Goal: Task Accomplishment & Management: Complete application form

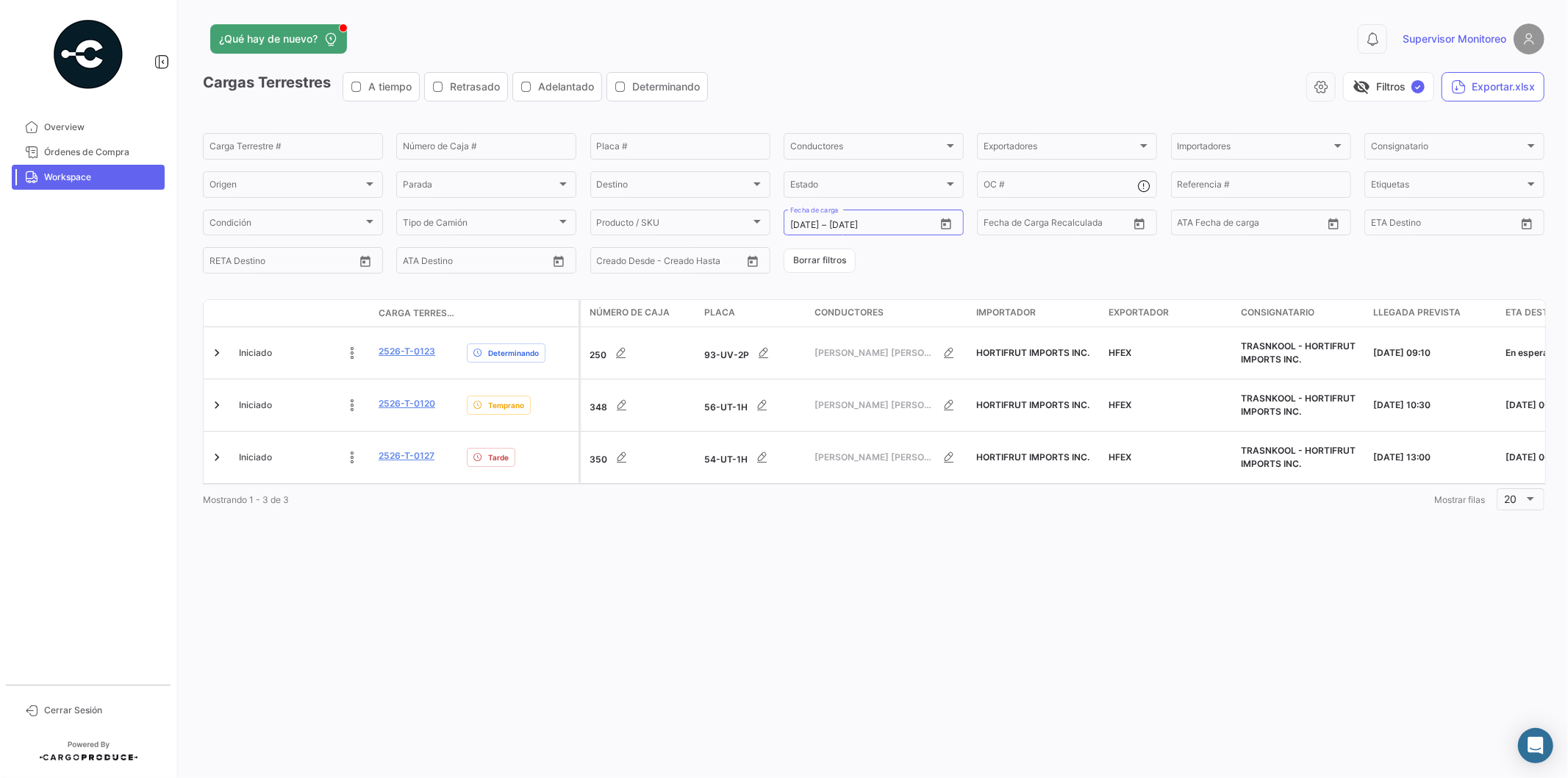
click at [569, 597] on div "¿Qué hay de nuevo? 0 Supervisor Monitoreo Cargas Terrestres A tiempo Retrasado …" at bounding box center [873, 389] width 1389 height 778
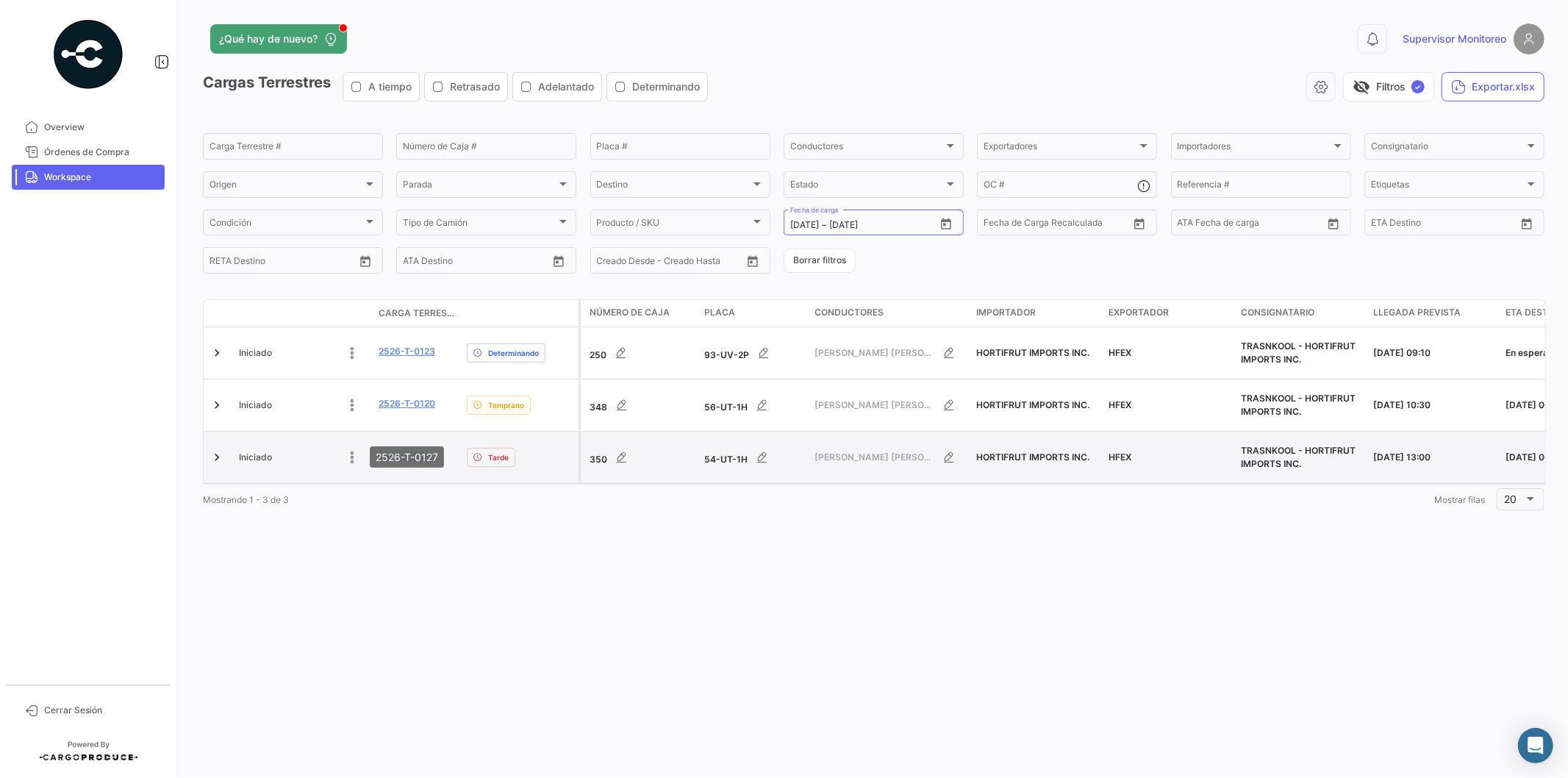
click at [398, 449] on link "2526-T-0127" at bounding box center [406, 455] width 56 height 13
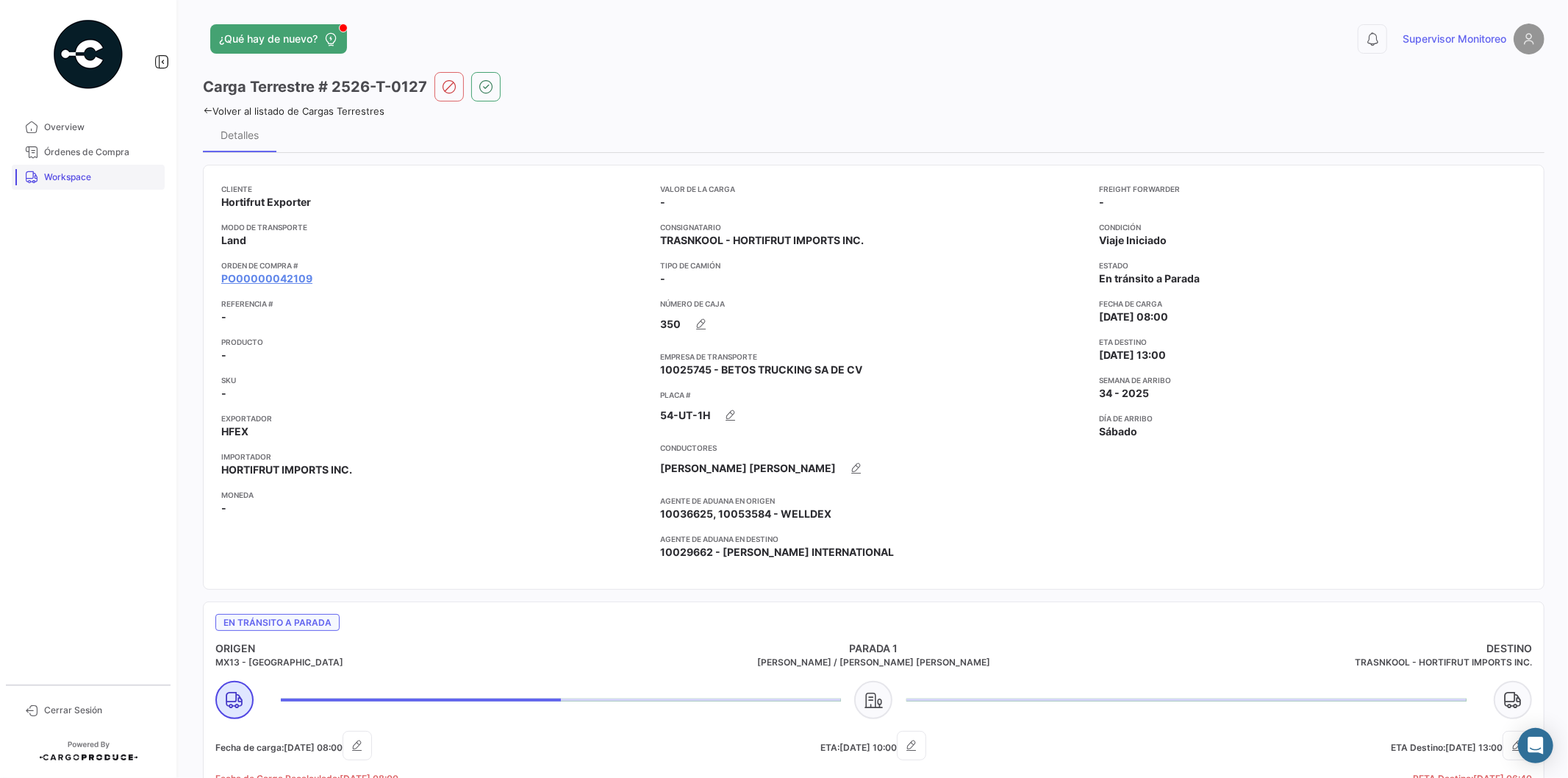
click at [98, 179] on span "Workspace" at bounding box center [102, 176] width 115 height 13
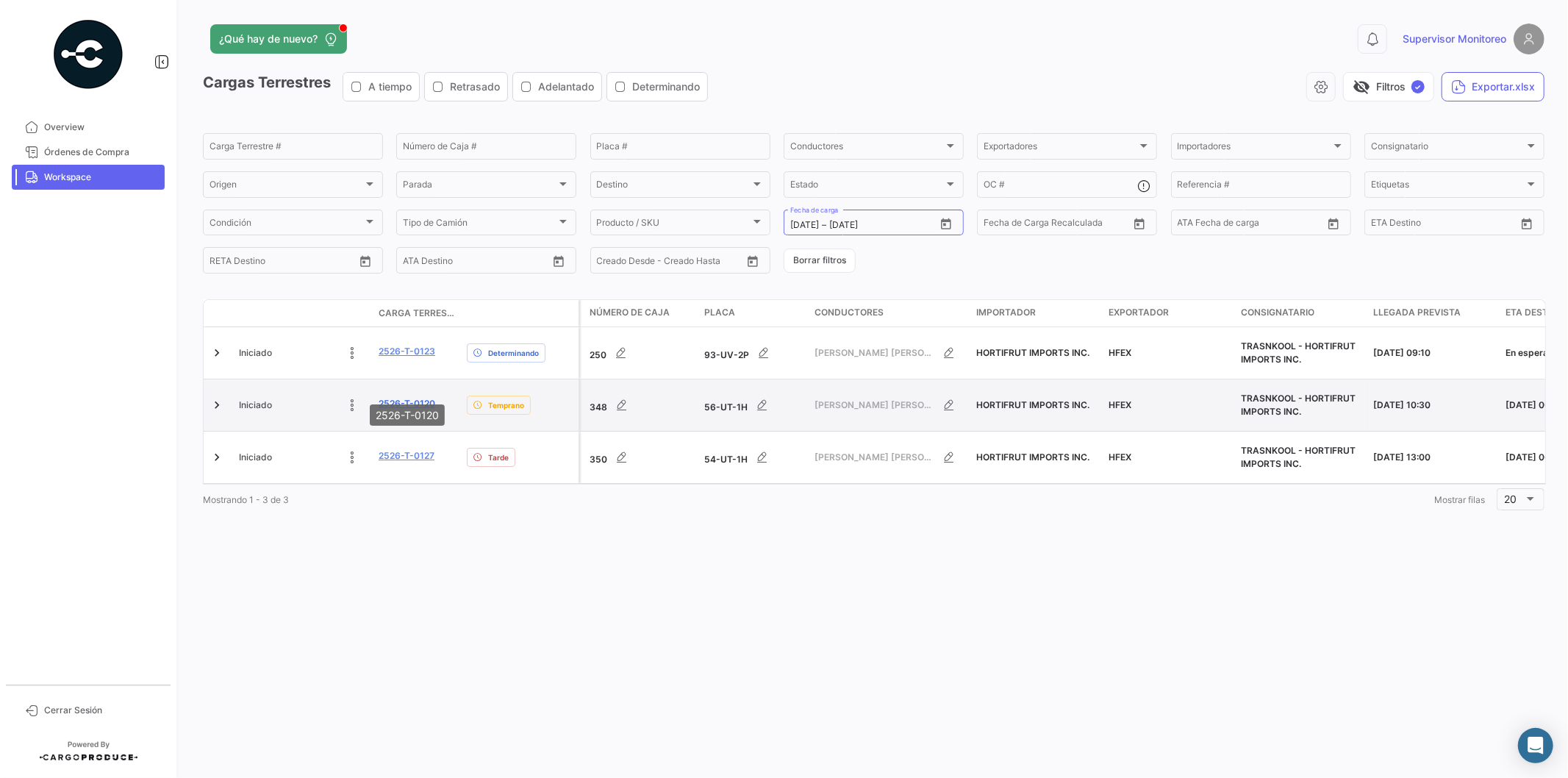
click at [400, 397] on link "2526-T-0120" at bounding box center [407, 404] width 57 height 13
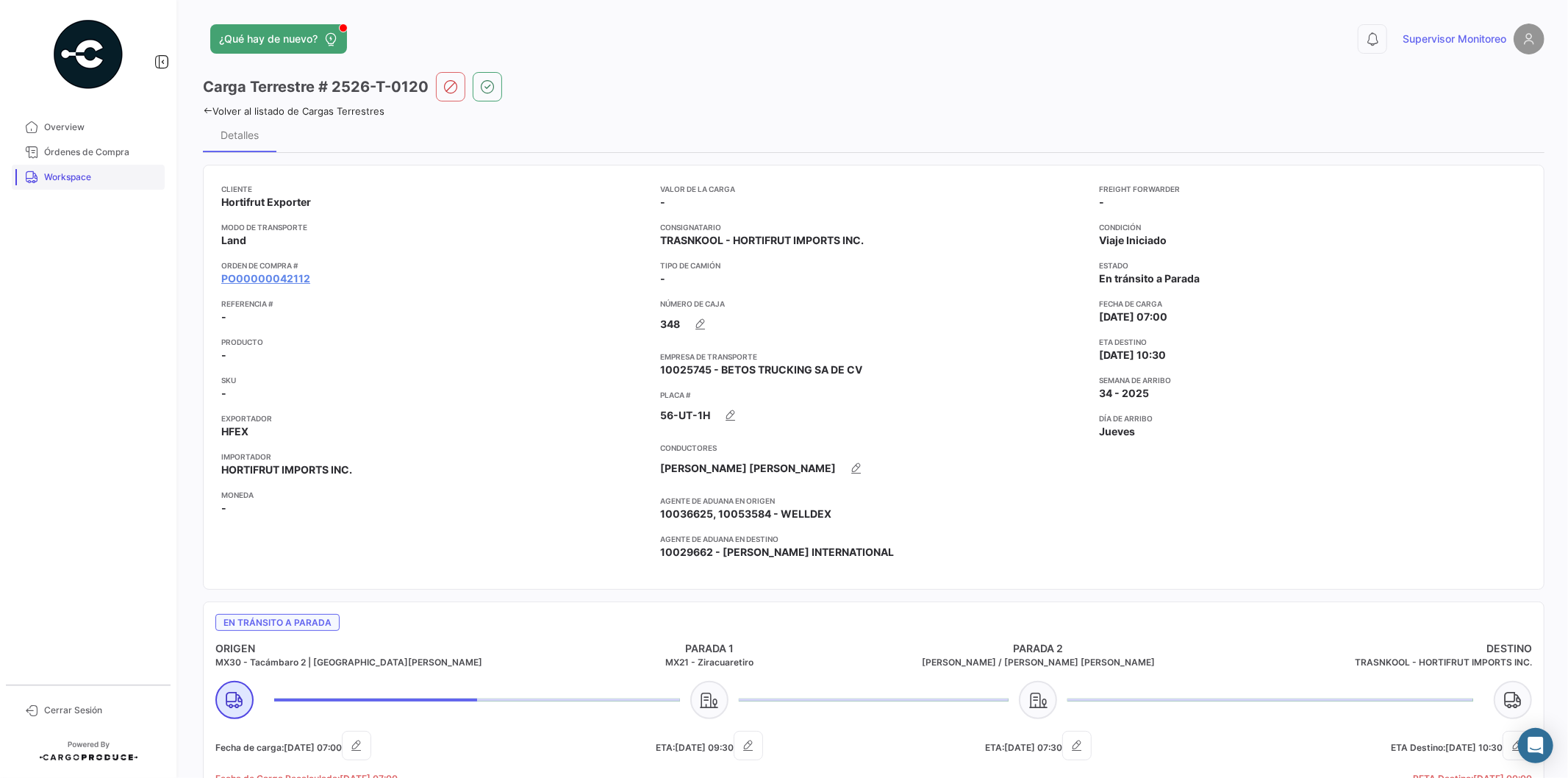
click at [72, 187] on link "Workspace" at bounding box center [88, 177] width 153 height 25
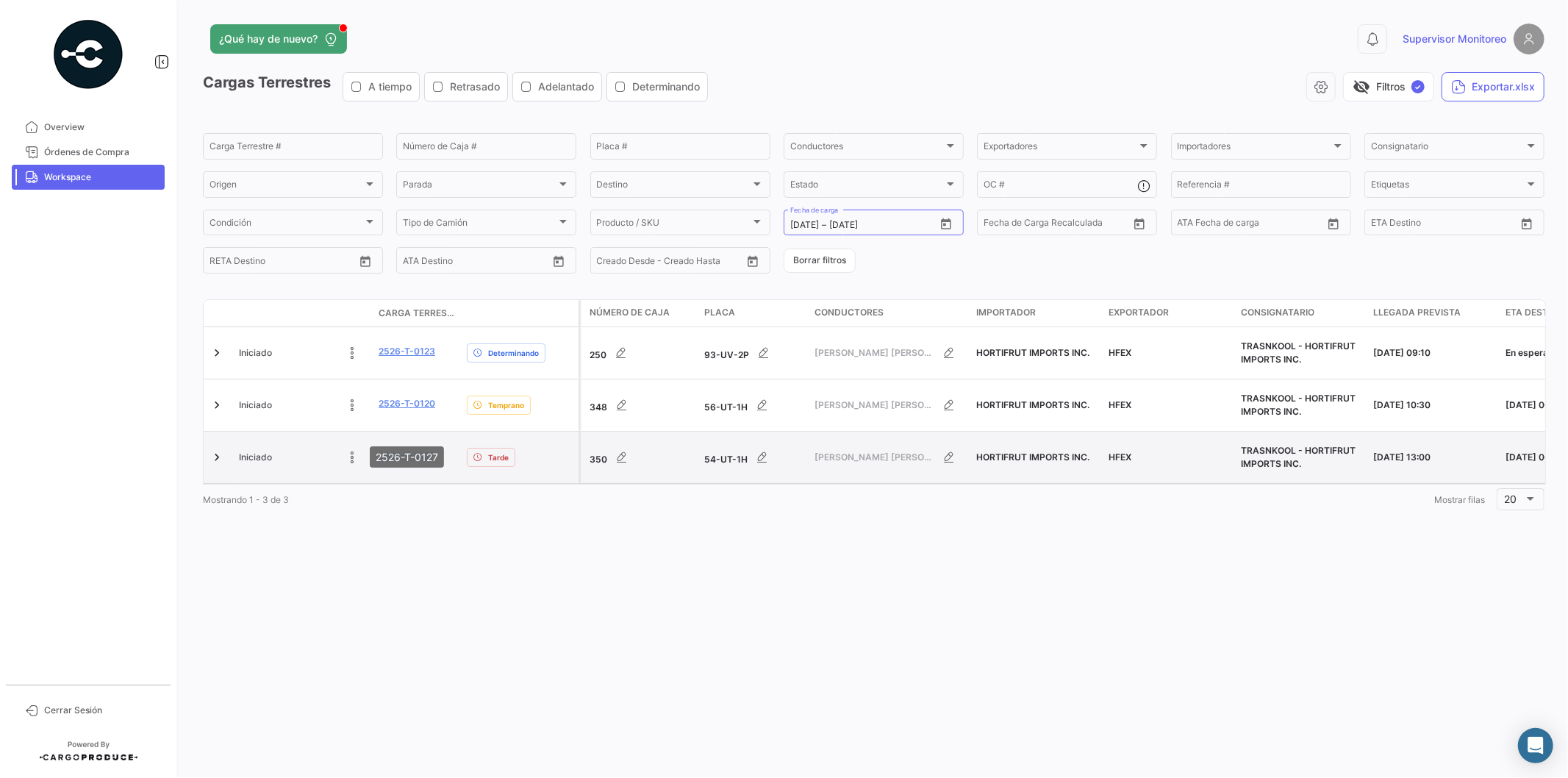
click at [398, 449] on link "2526-T-0127" at bounding box center [406, 455] width 56 height 13
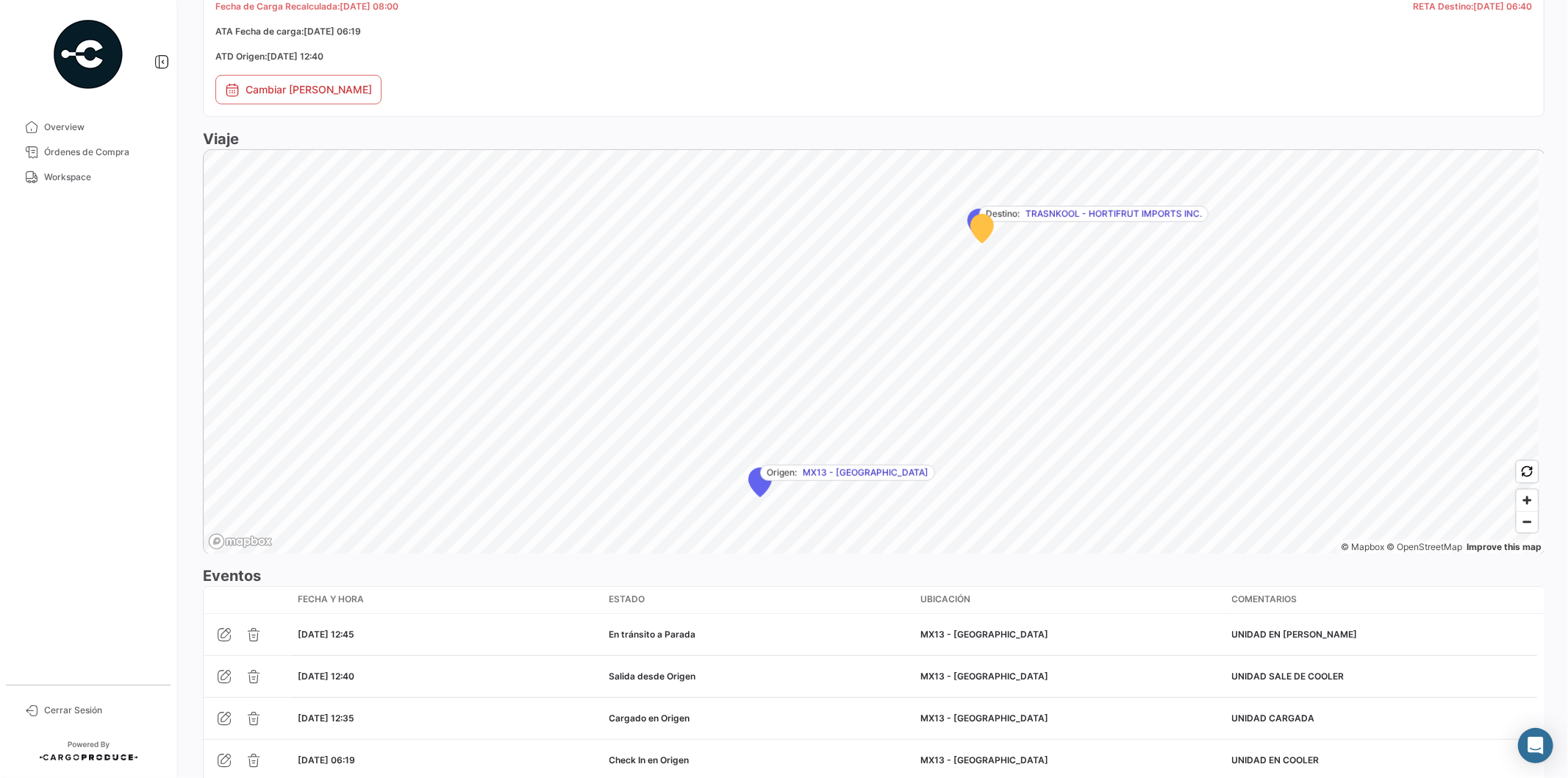
scroll to position [896, 0]
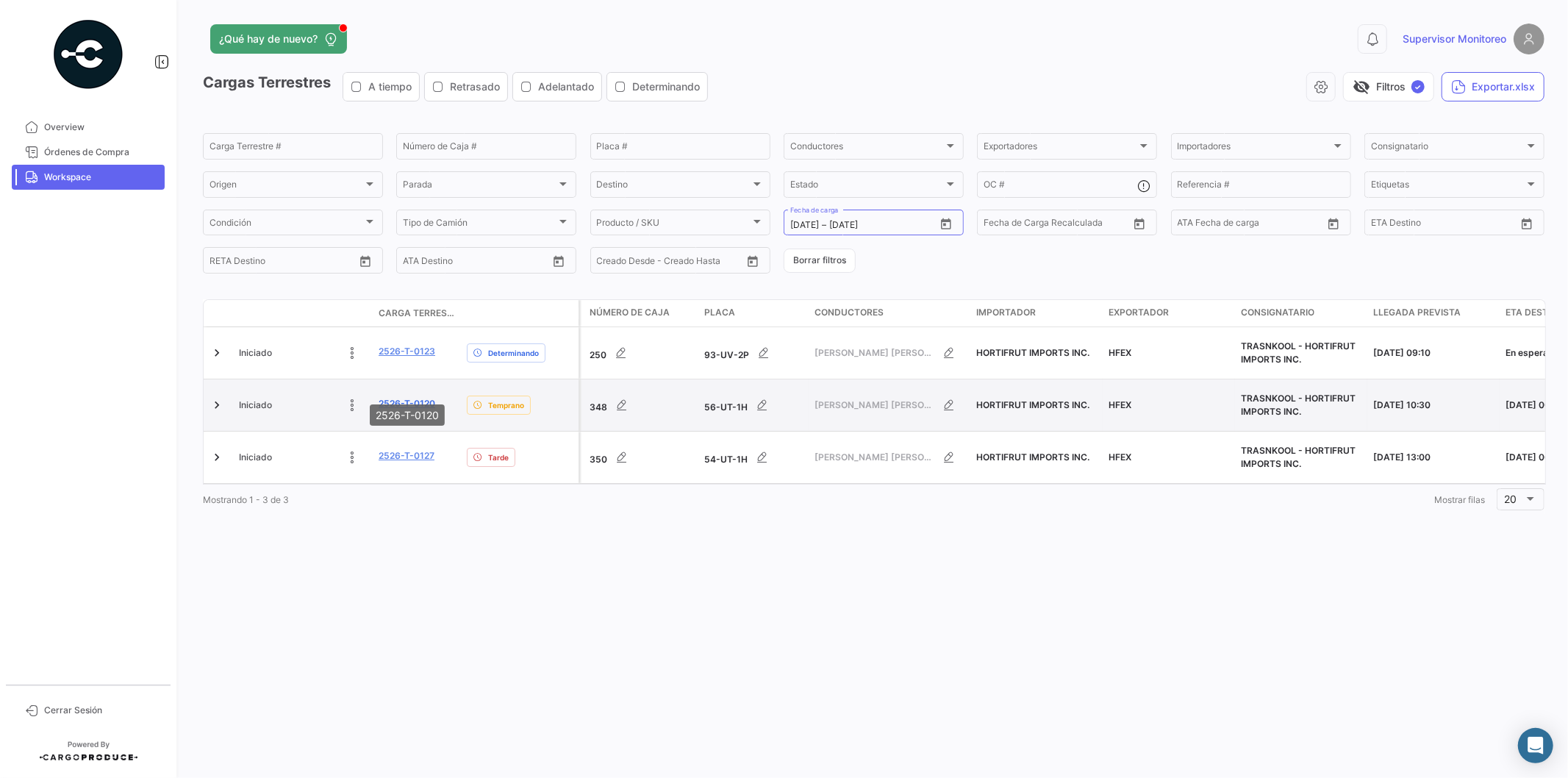
click at [422, 397] on link "2526-T-0120" at bounding box center [407, 404] width 57 height 13
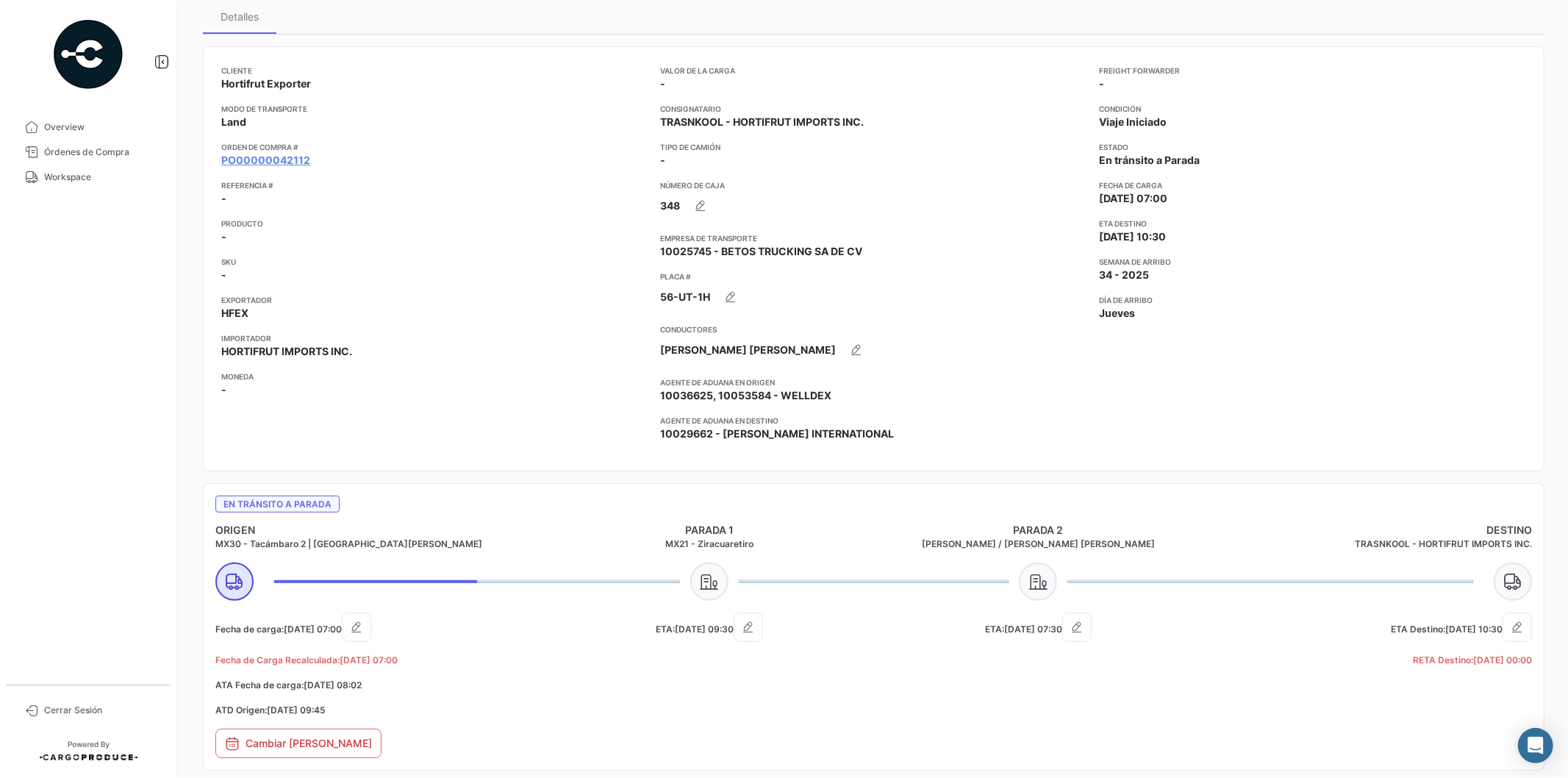
scroll to position [326, 0]
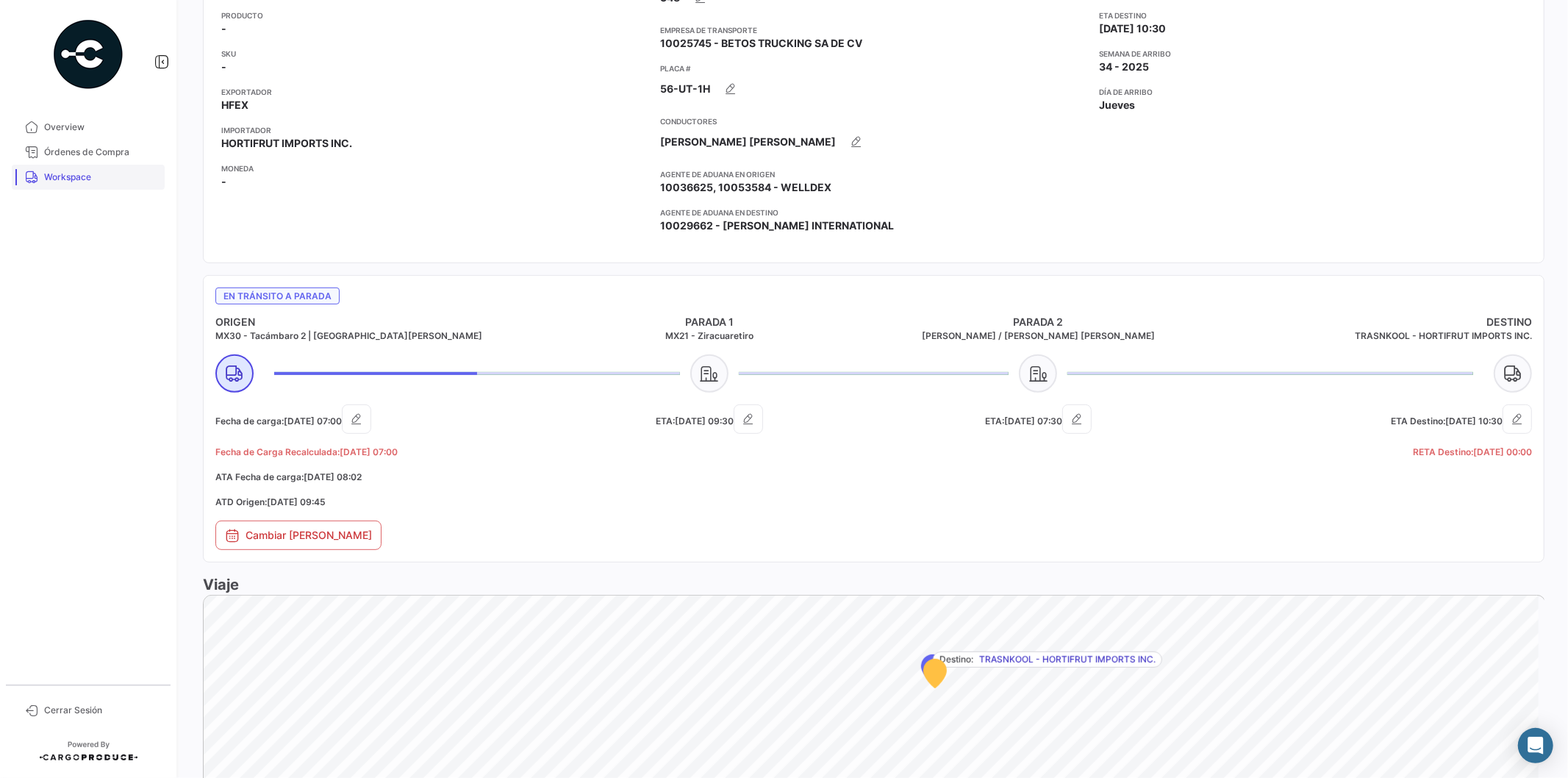
click at [89, 184] on link "Workspace" at bounding box center [88, 177] width 153 height 25
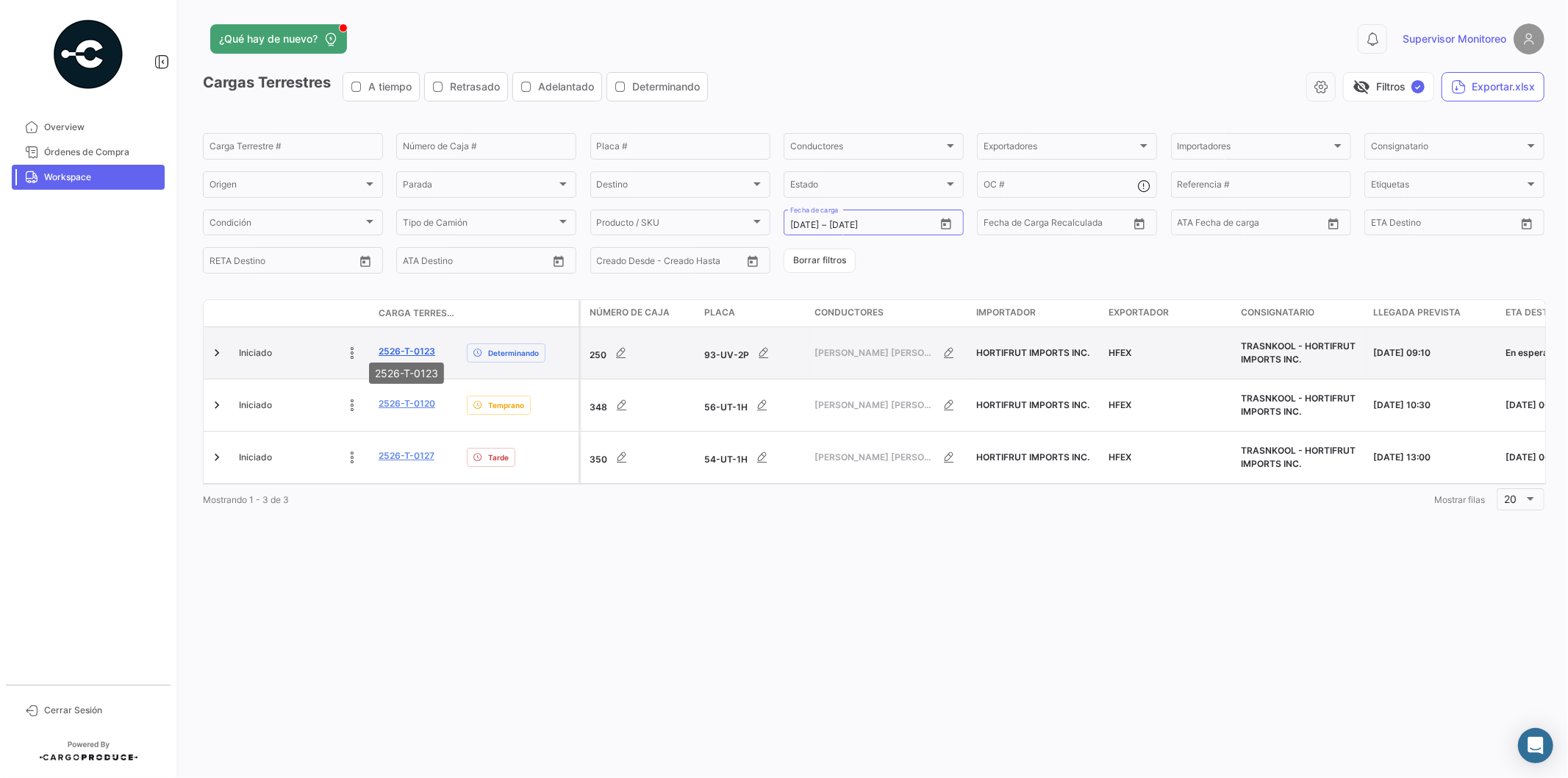
click at [424, 347] on link "2526-T-0123" at bounding box center [407, 351] width 57 height 13
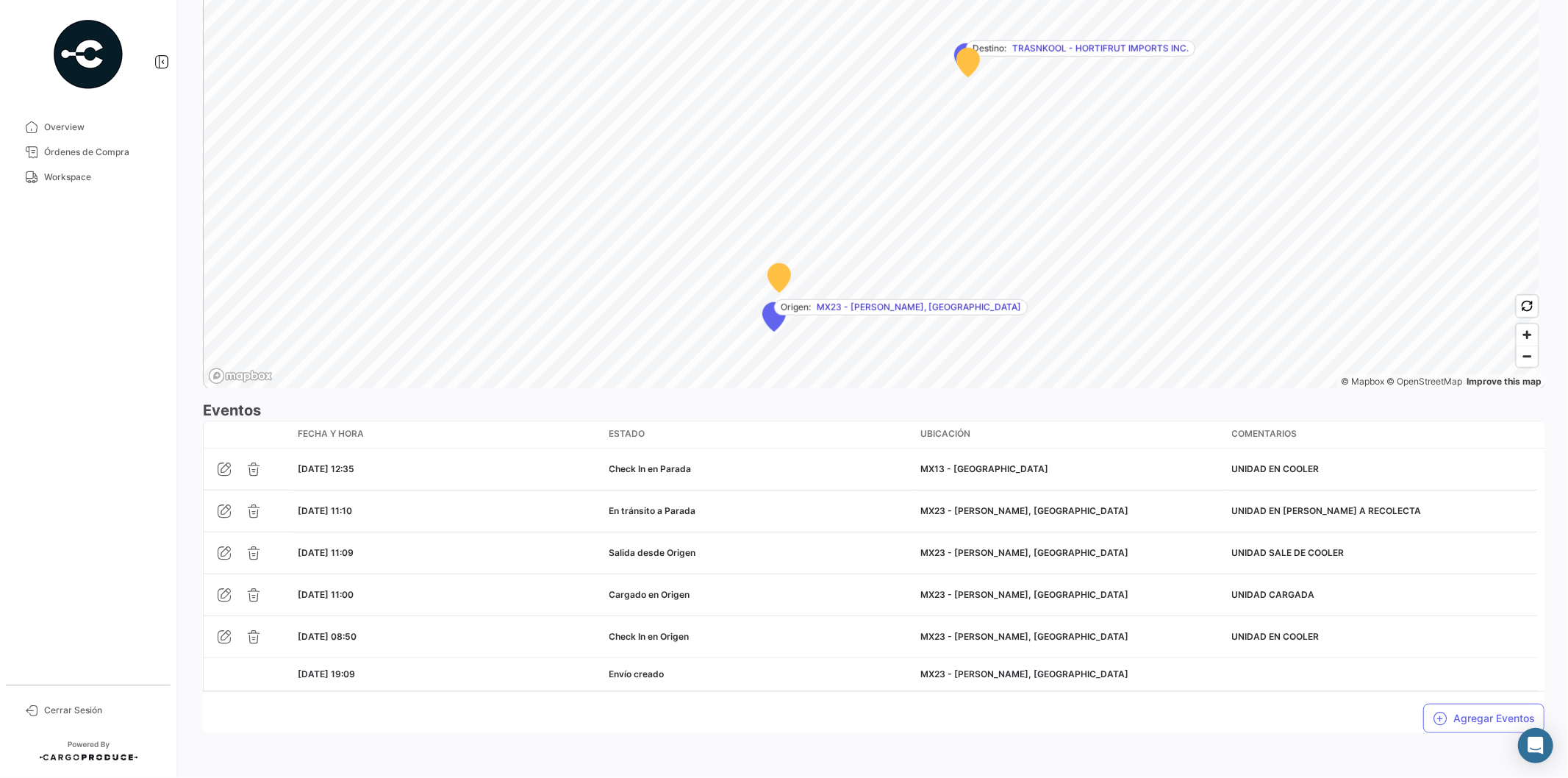
scroll to position [913, 0]
click at [1480, 709] on button "Agregar Eventos" at bounding box center [1483, 717] width 121 height 29
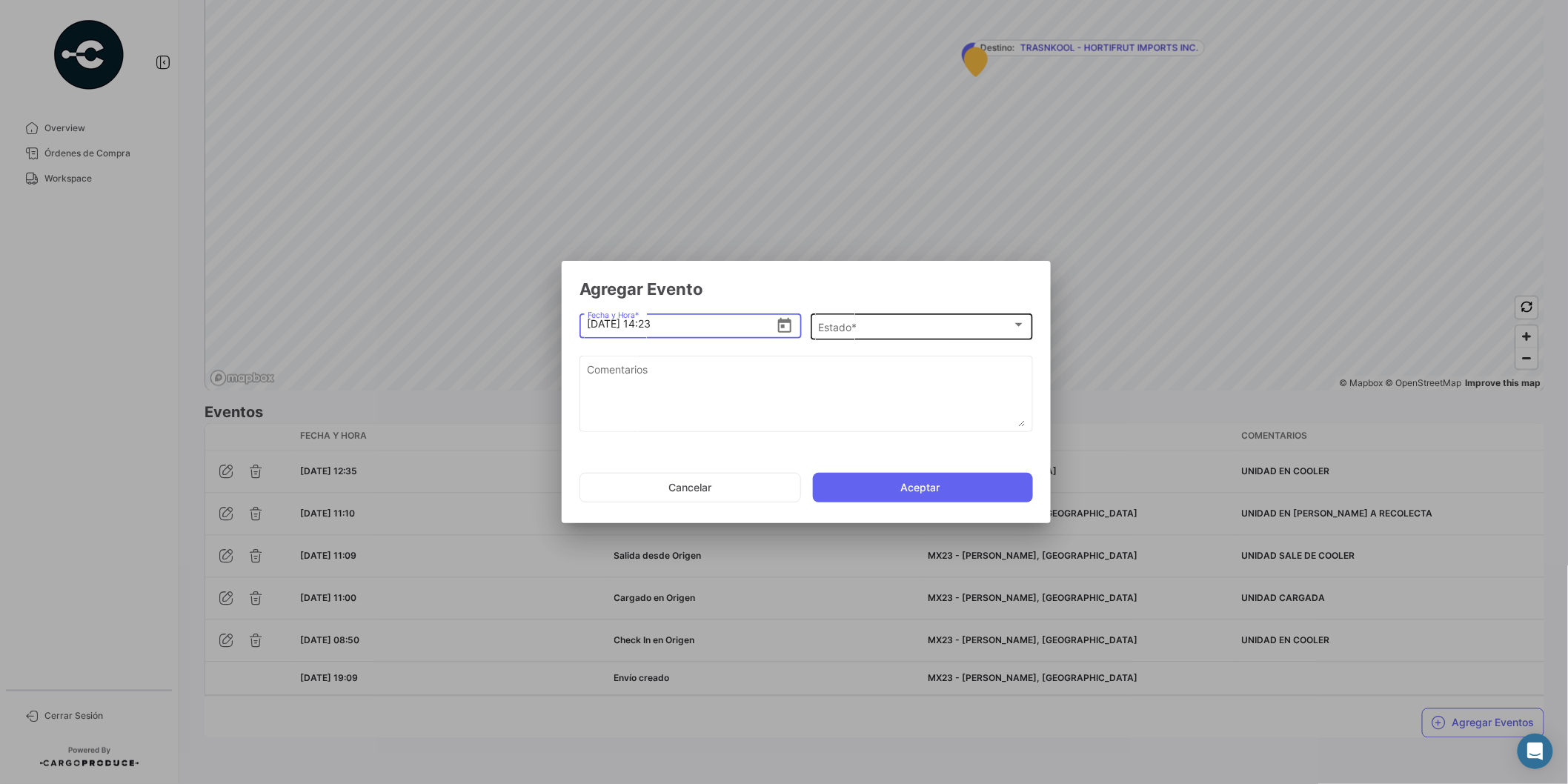
click at [866, 324] on div "Estado *" at bounding box center [915, 328] width 193 height 13
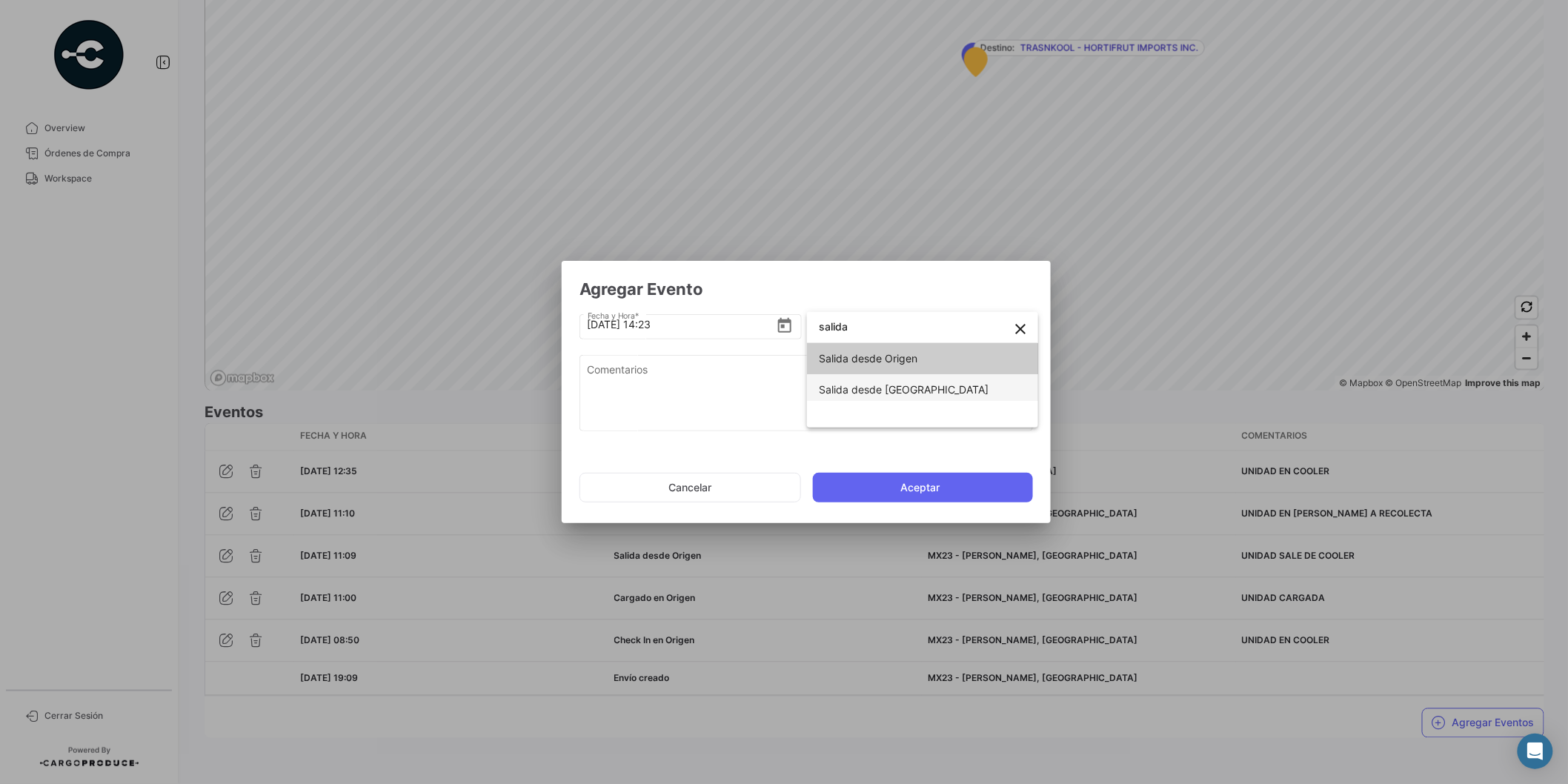
type input "salida"
click at [854, 379] on span "Salida desde [GEOGRAPHIC_DATA]" at bounding box center [922, 390] width 207 height 31
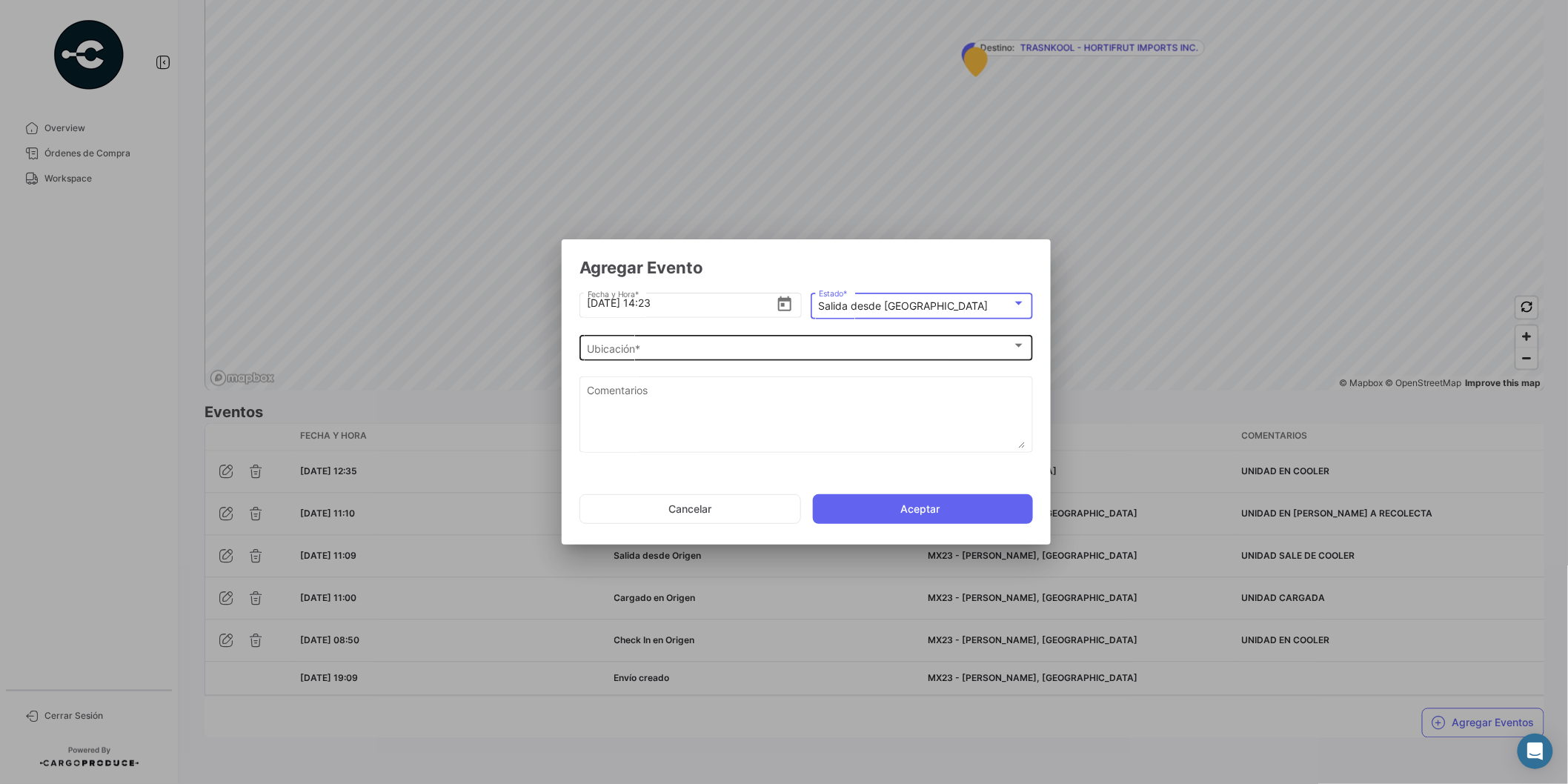
click at [714, 348] on div "Ubicación *" at bounding box center [799, 348] width 425 height 13
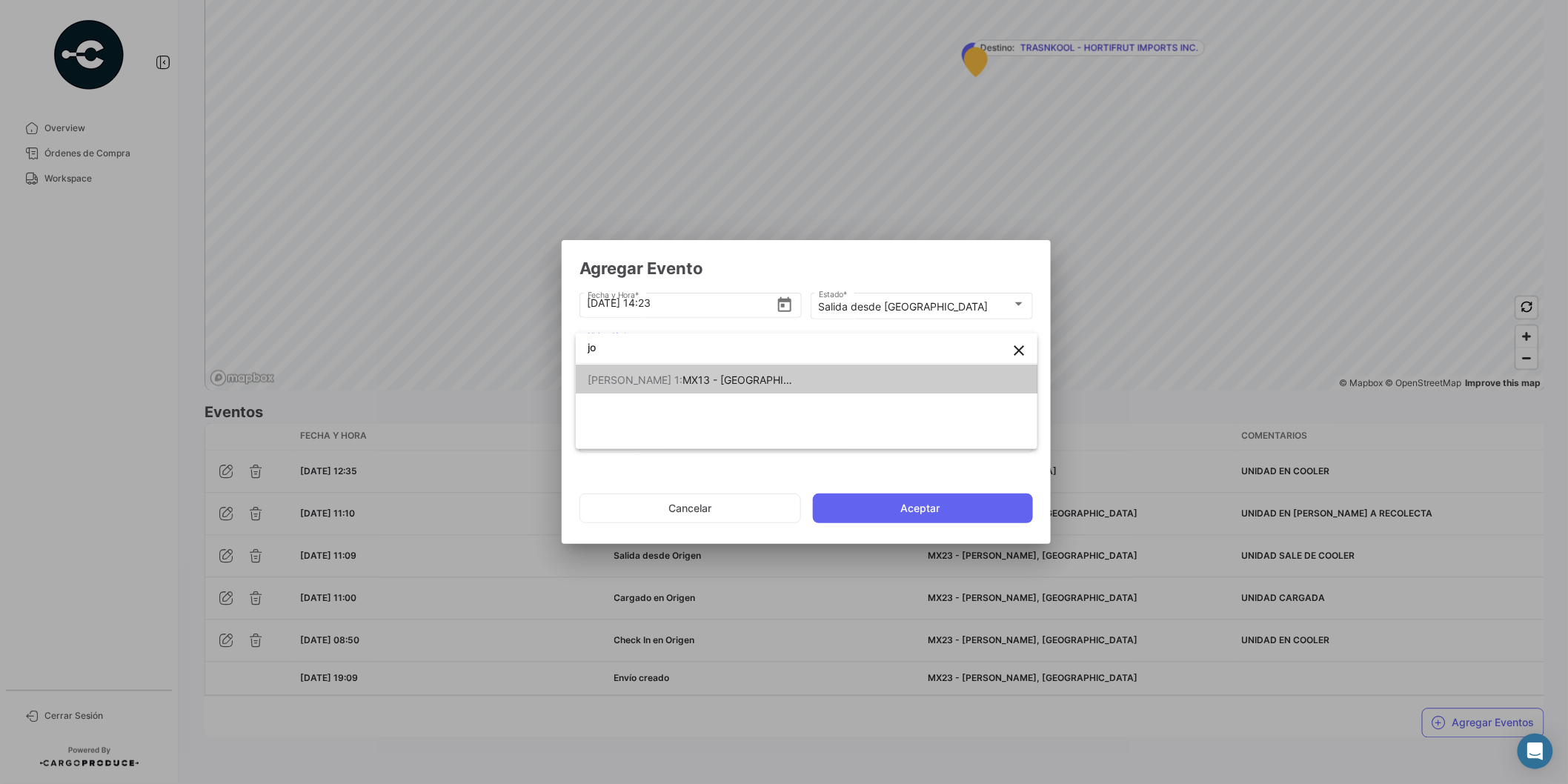
type input "jo"
click at [694, 391] on span "[PERSON_NAME] 1: MX13 - [GEOGRAPHIC_DATA]" at bounding box center [691, 380] width 207 height 31
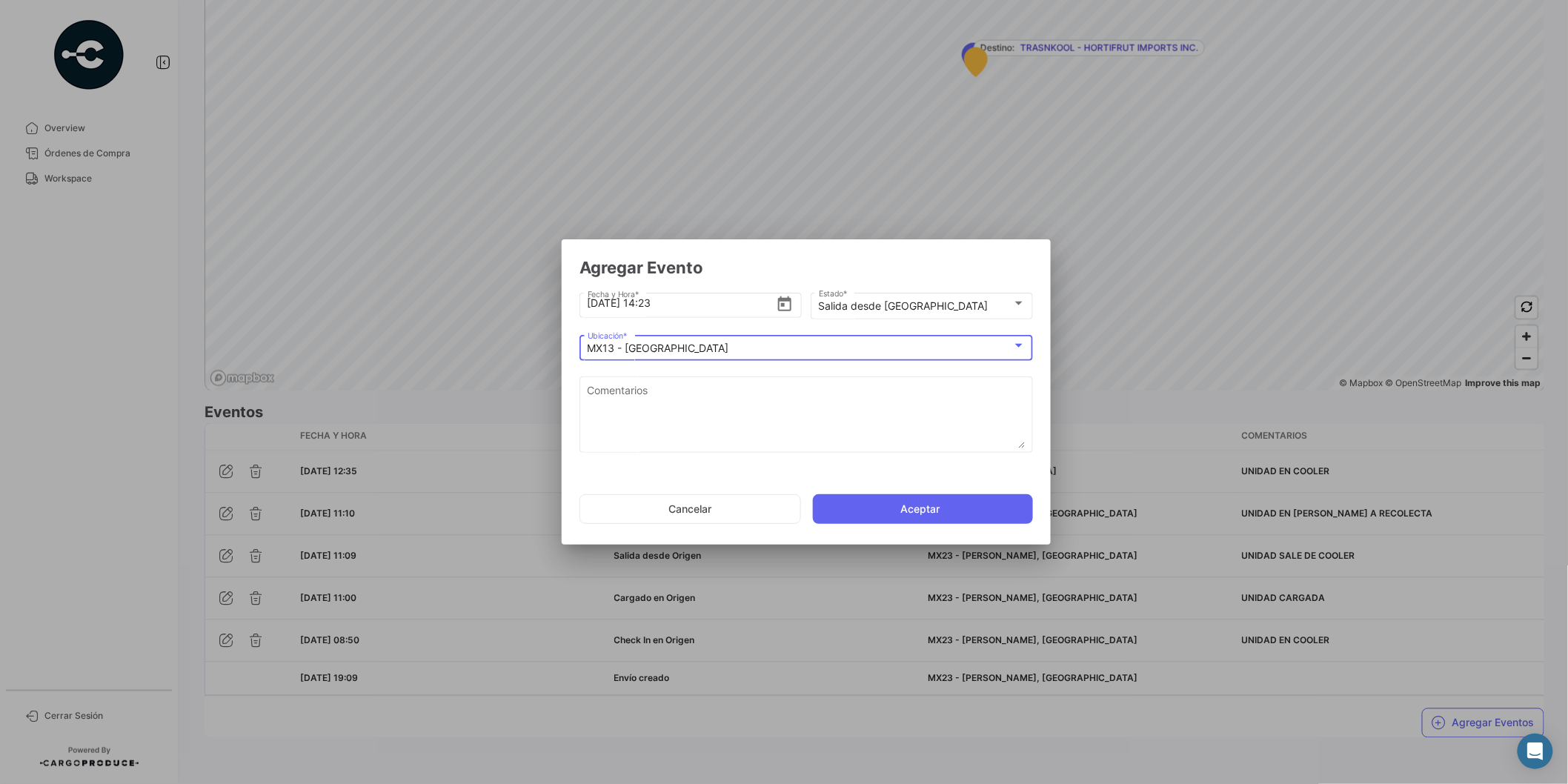
click at [694, 391] on textarea "Comentarios" at bounding box center [806, 416] width 438 height 66
type textarea "u"
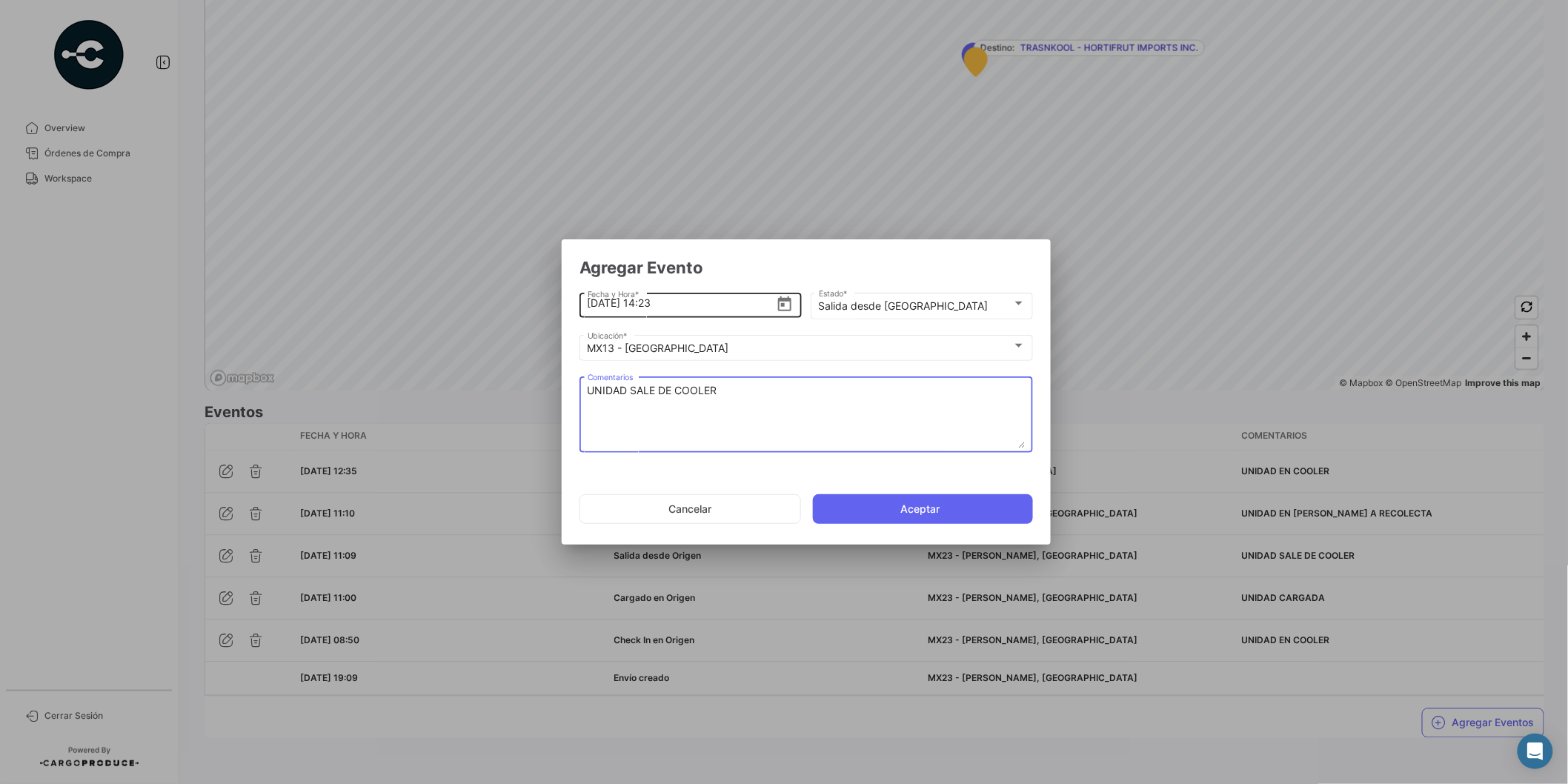
type textarea "UNIDAD SALE DE COOLER"
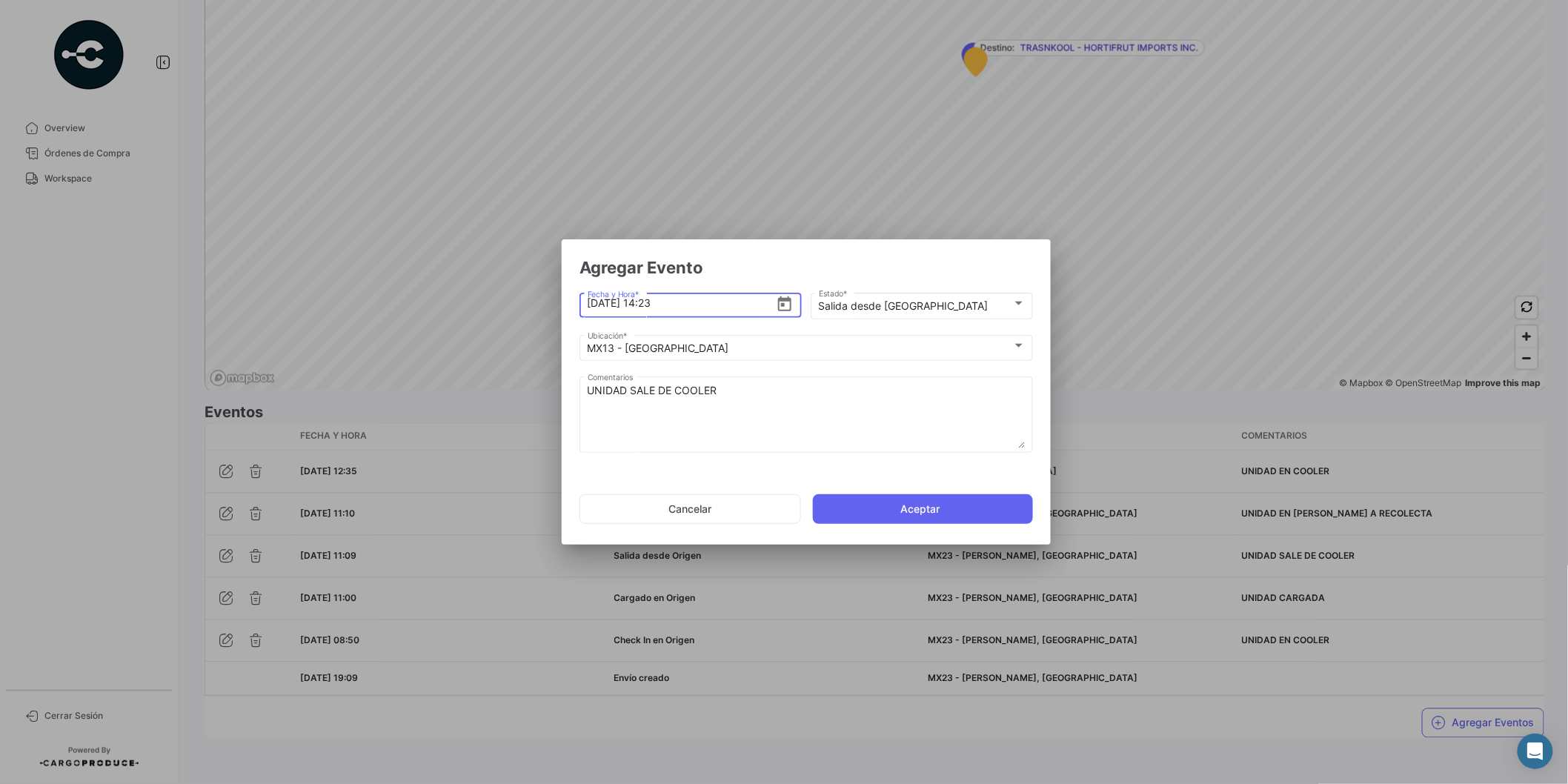
click at [653, 305] on input "[DATE] 14:23" at bounding box center [682, 304] width 189 height 52
type input "[DATE] 13:56"
click at [943, 511] on button "Aceptar" at bounding box center [922, 508] width 220 height 30
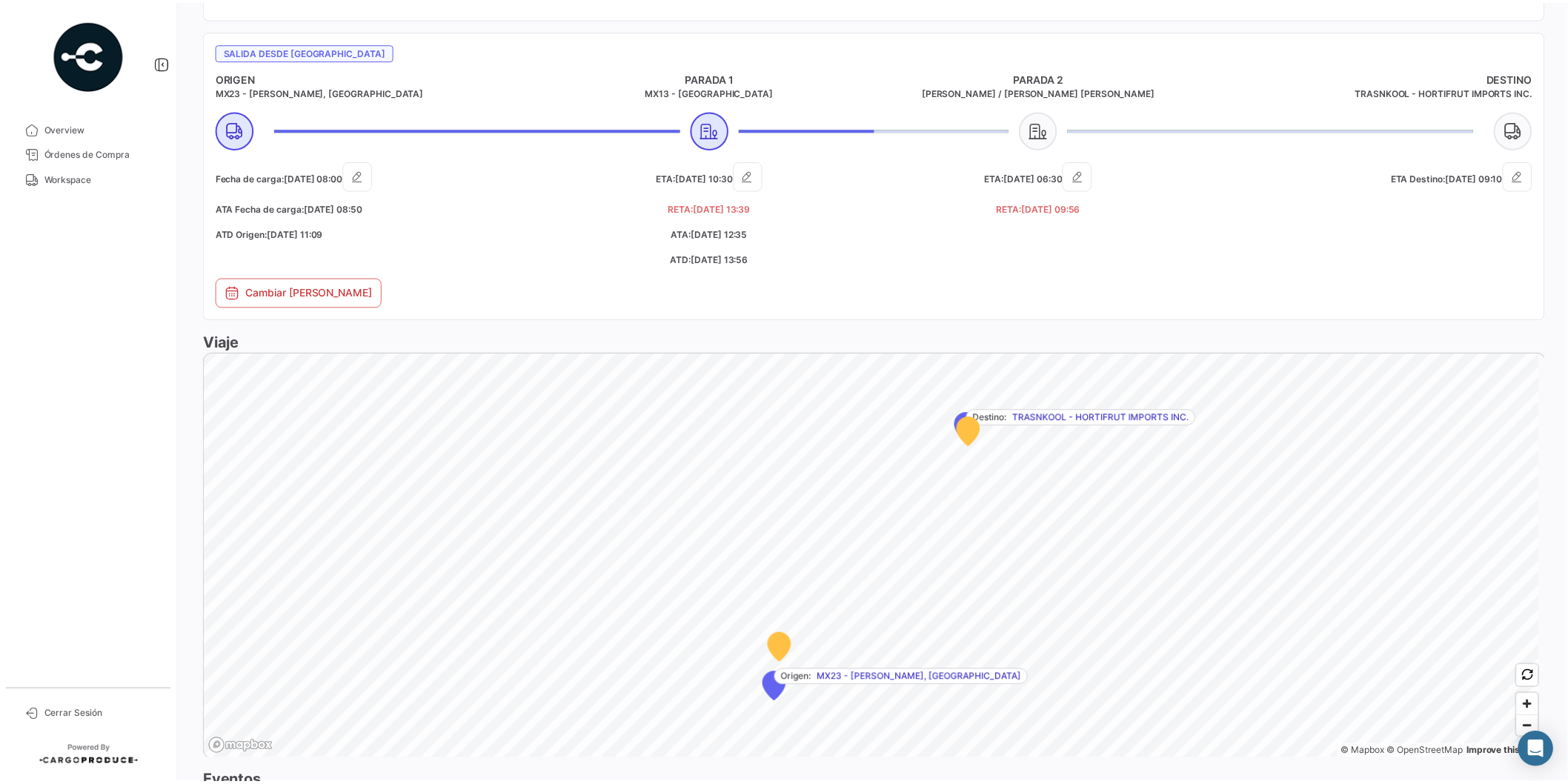
scroll to position [988, 0]
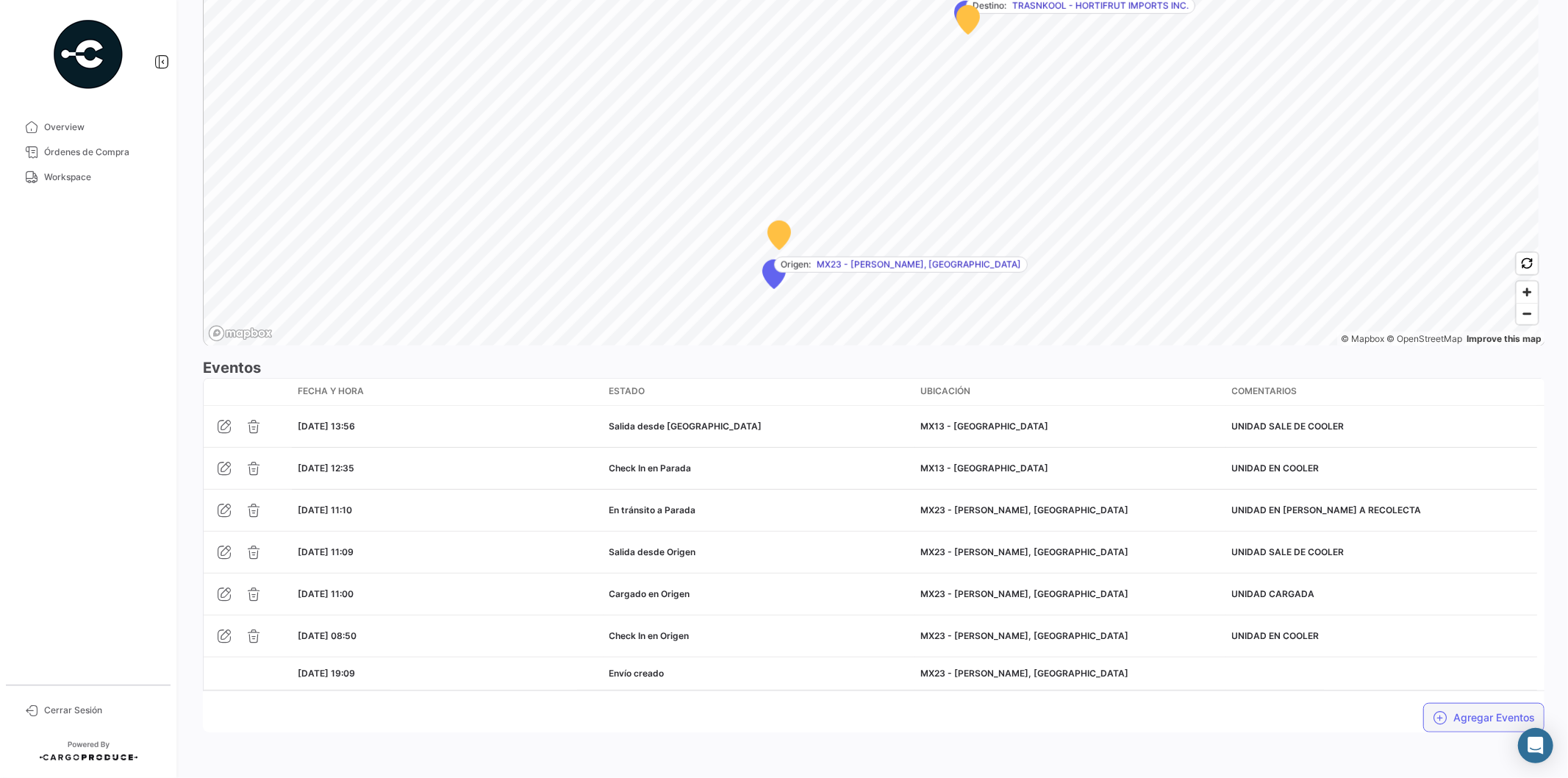
click at [1452, 714] on button "Agregar Eventos" at bounding box center [1483, 717] width 121 height 29
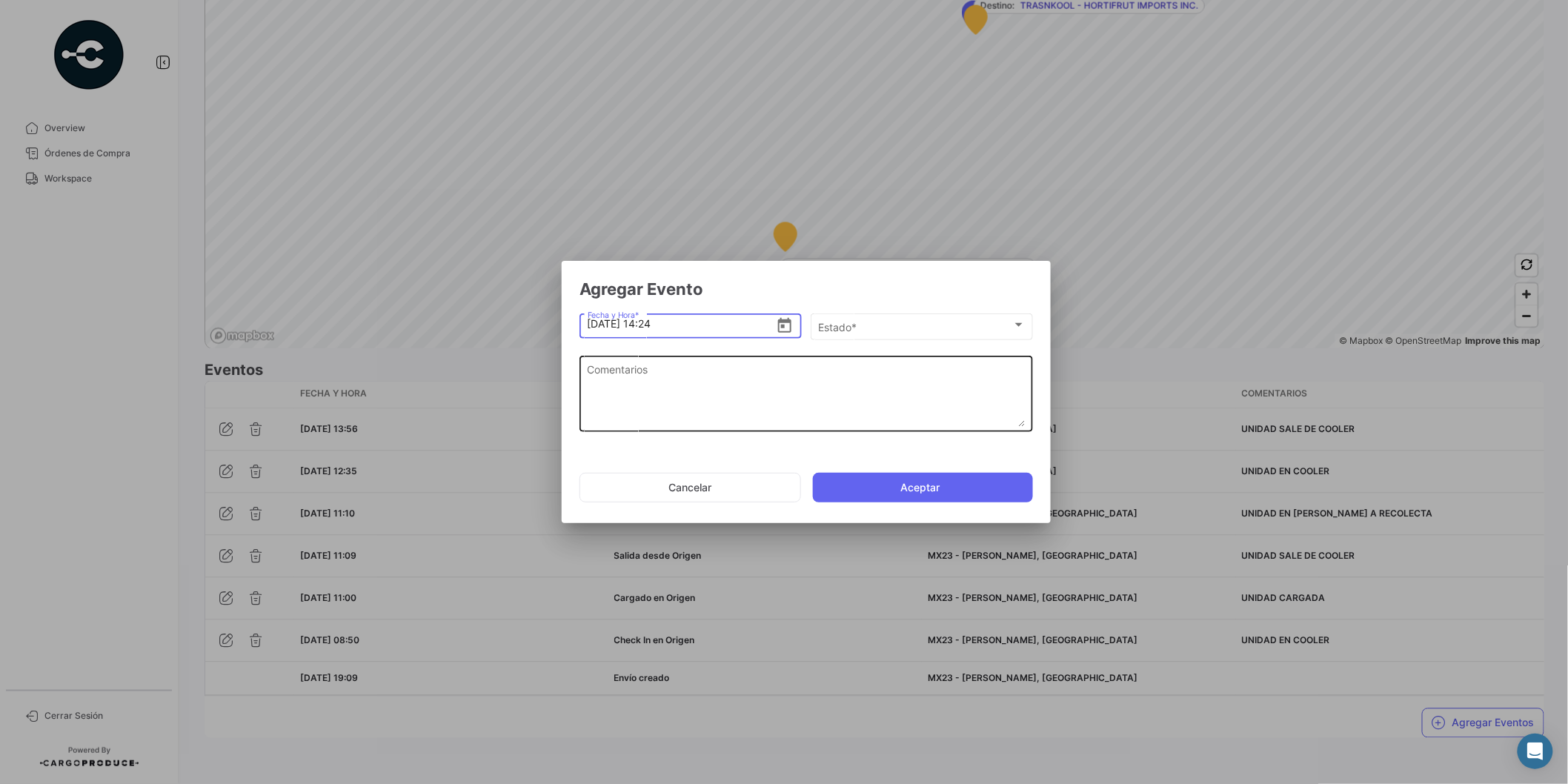
click at [902, 391] on textarea "Comentarios" at bounding box center [806, 394] width 438 height 66
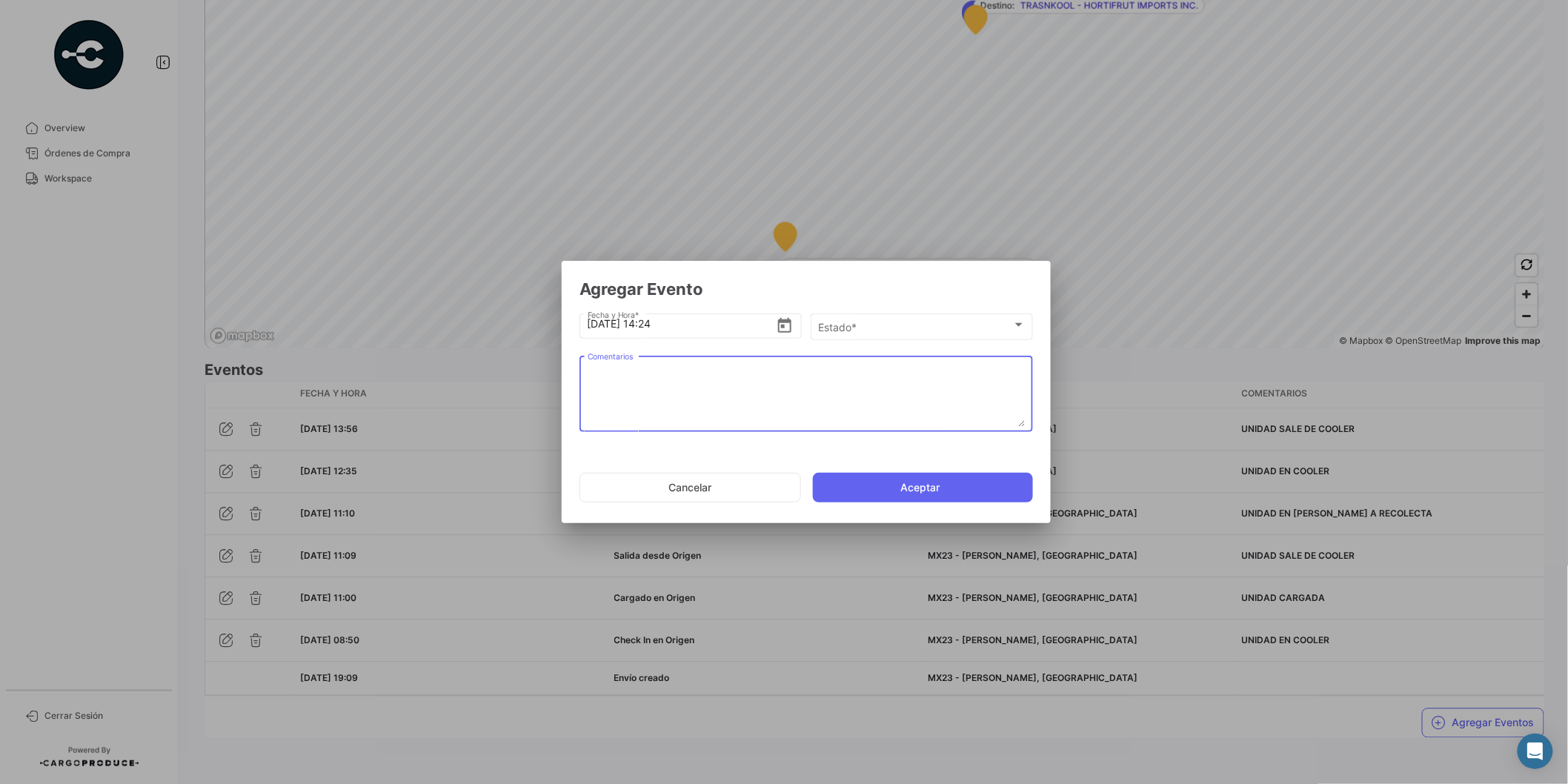
paste textarea "UNIDAD EN [PERSON_NAME]"
type textarea "UNIDAD EN [PERSON_NAME]"
click at [908, 330] on div "Estado *" at bounding box center [915, 328] width 193 height 13
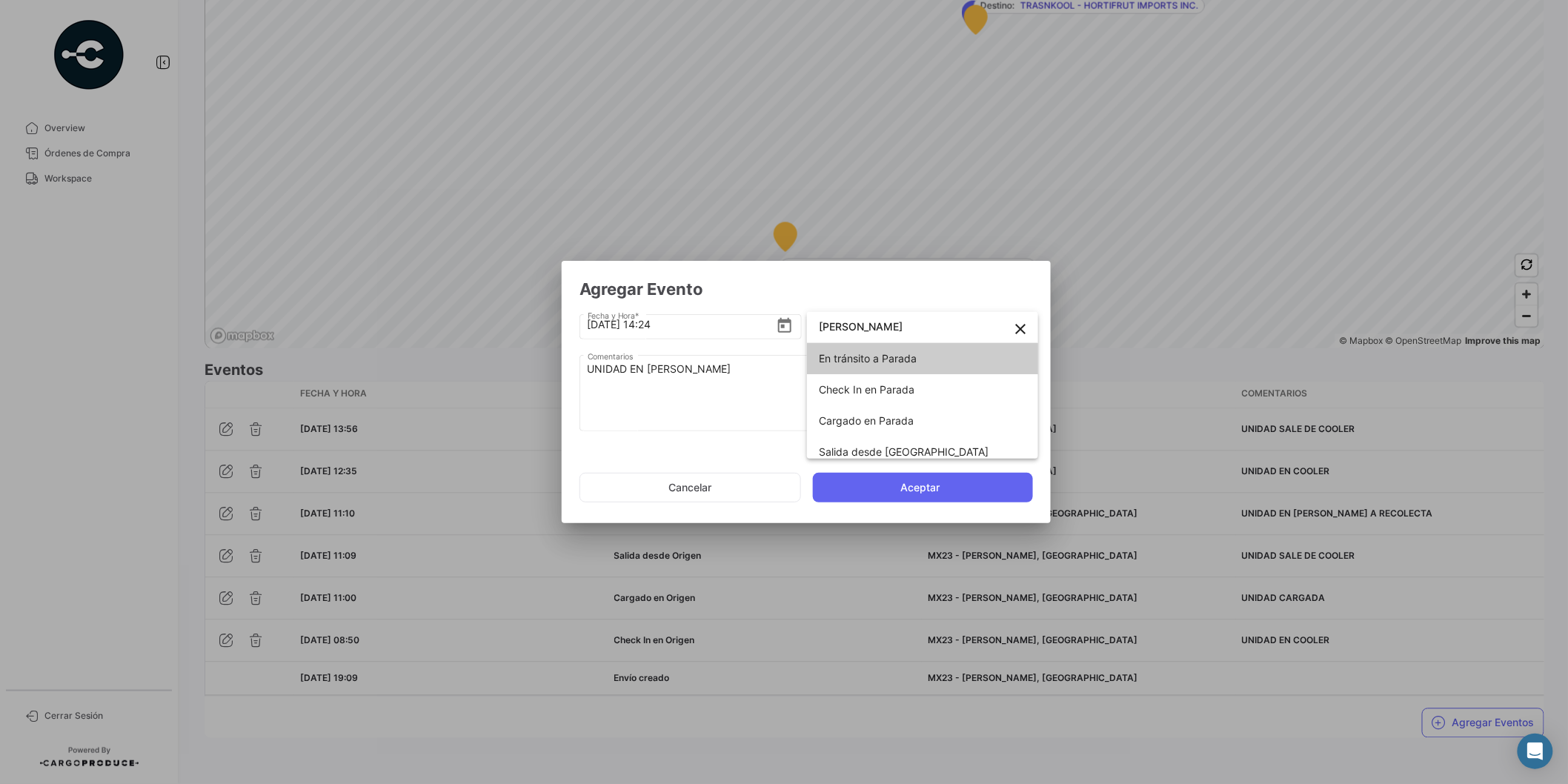
type input "[PERSON_NAME]"
click at [906, 363] on span "En tránsito a Parada" at bounding box center [868, 358] width 98 height 13
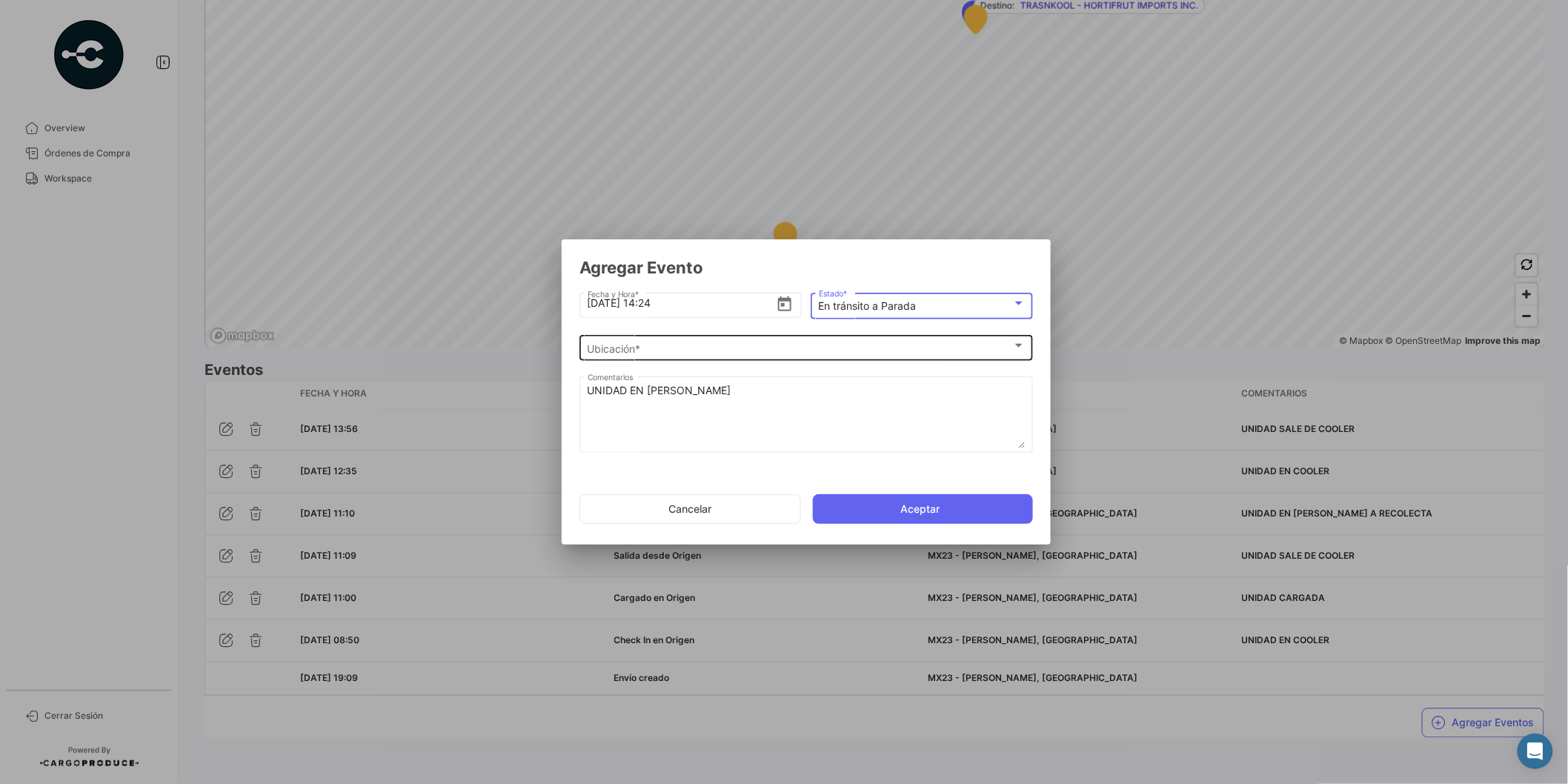
click at [778, 345] on div "Ubicación *" at bounding box center [799, 348] width 425 height 13
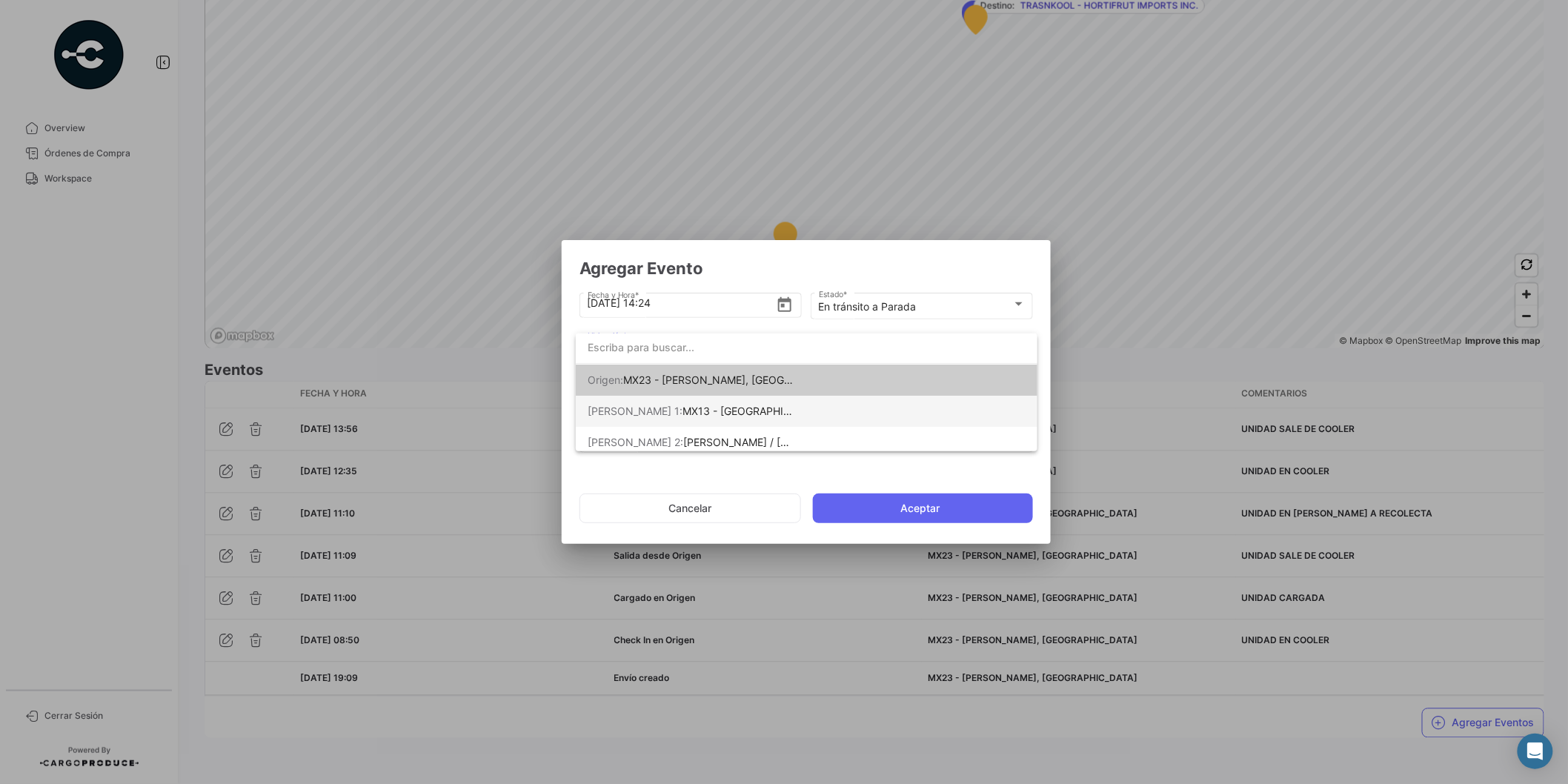
click at [741, 417] on span "[PERSON_NAME] 1: MX13 - [GEOGRAPHIC_DATA]" at bounding box center [691, 411] width 207 height 31
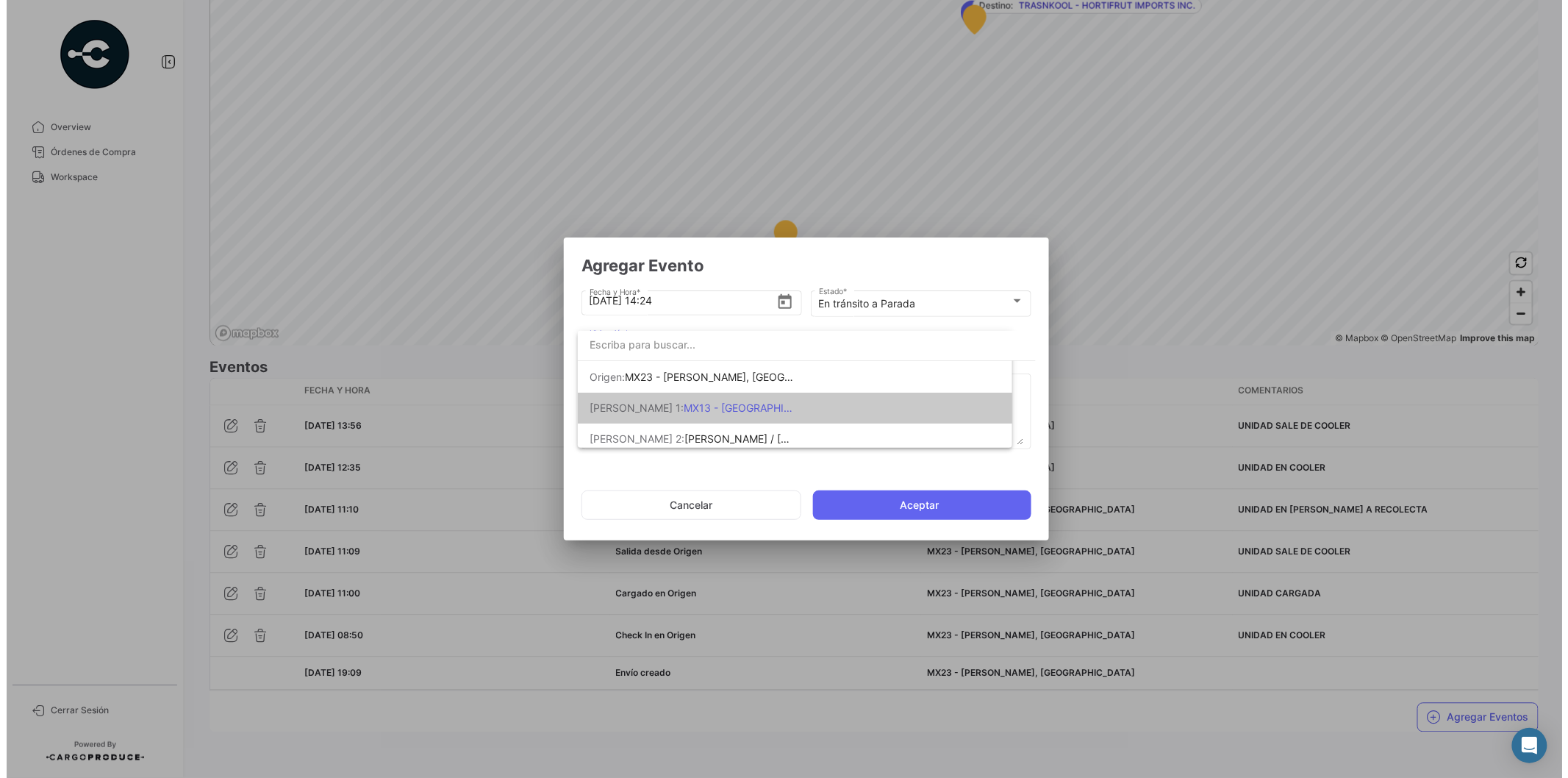
scroll to position [0, 0]
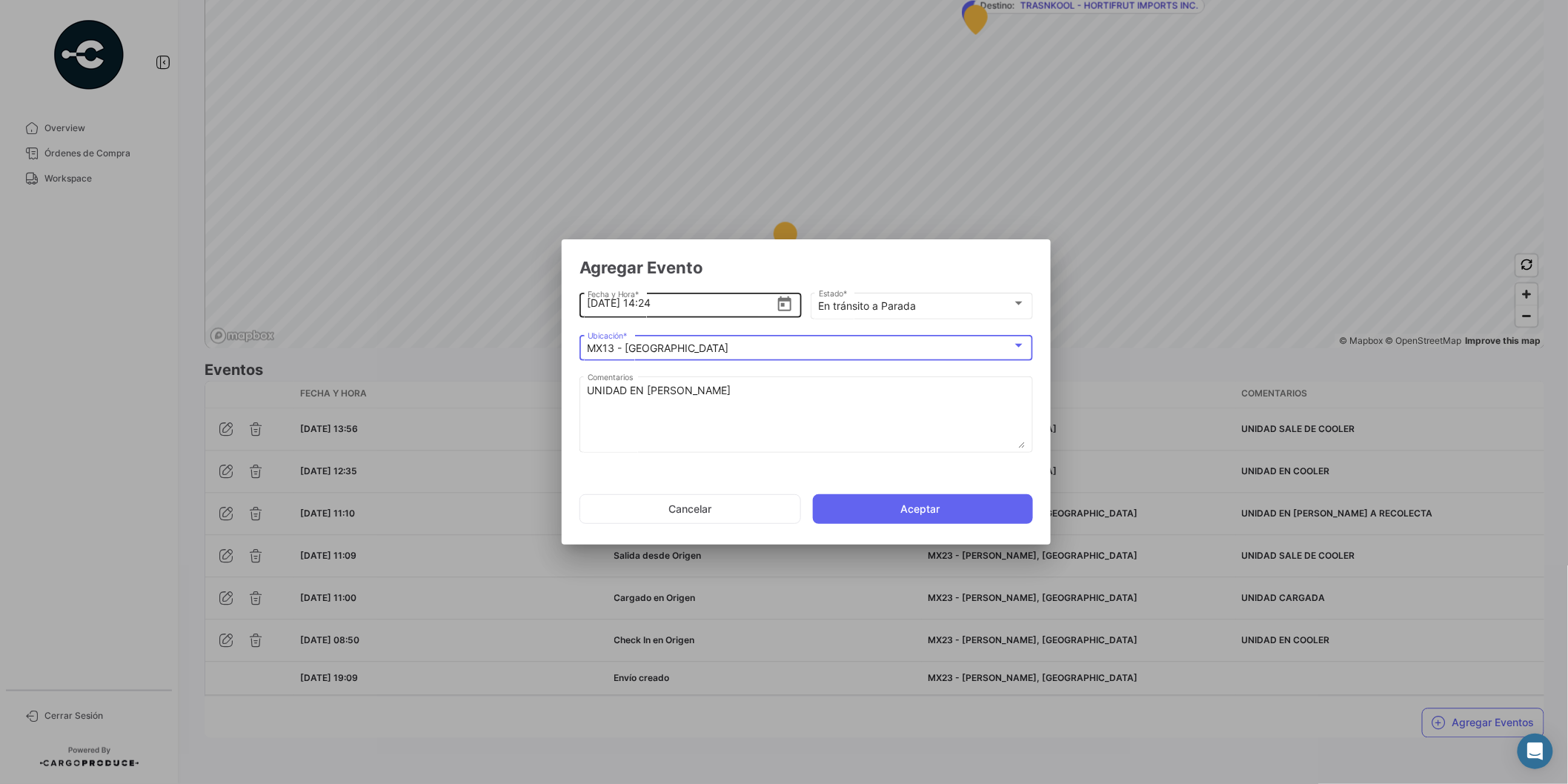
click at [679, 306] on input "[DATE] 14:24" at bounding box center [682, 304] width 189 height 52
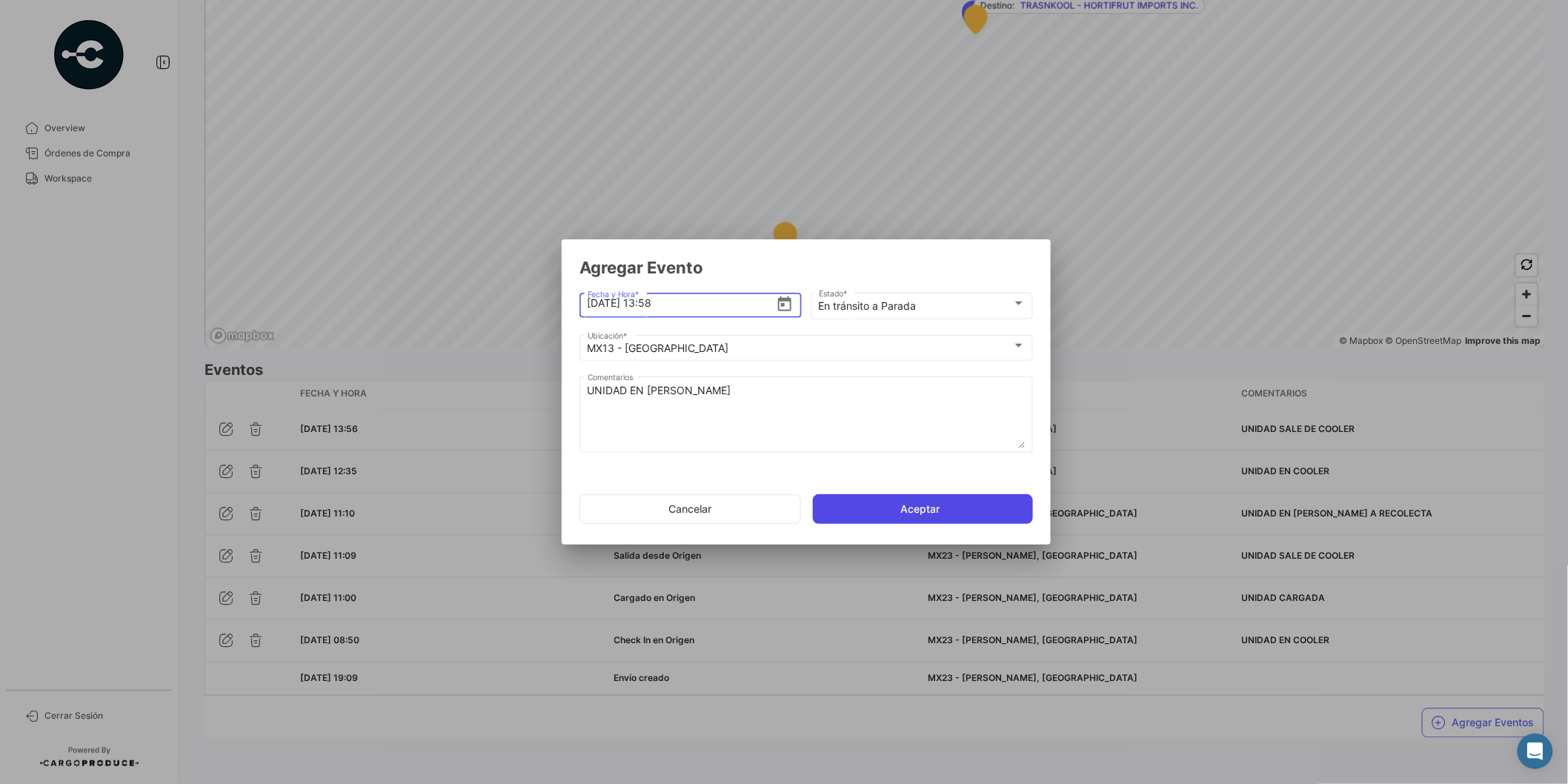
type input "[DATE] 13:58"
click at [902, 511] on button "Aceptar" at bounding box center [922, 508] width 220 height 30
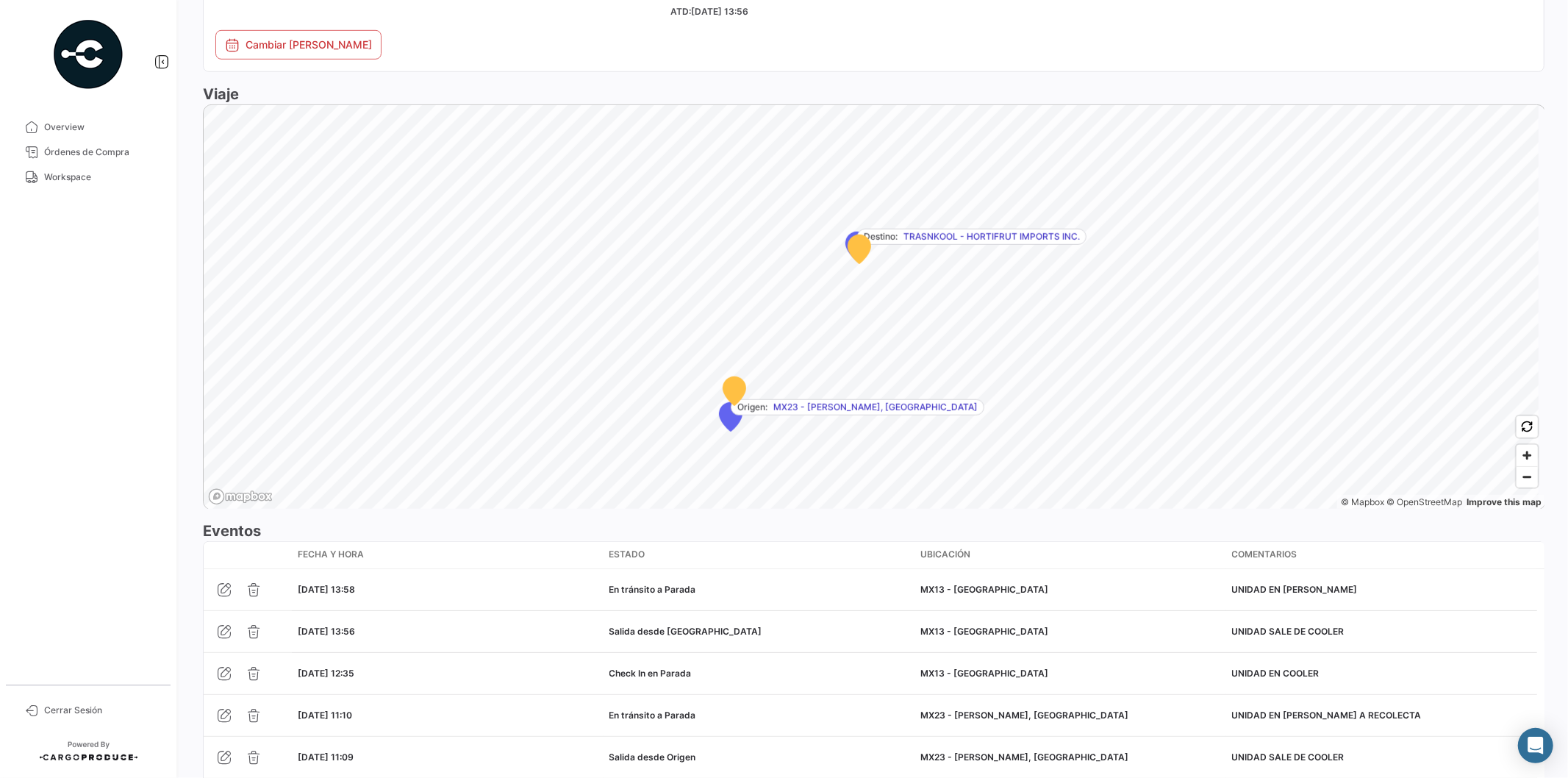
scroll to position [1023, 0]
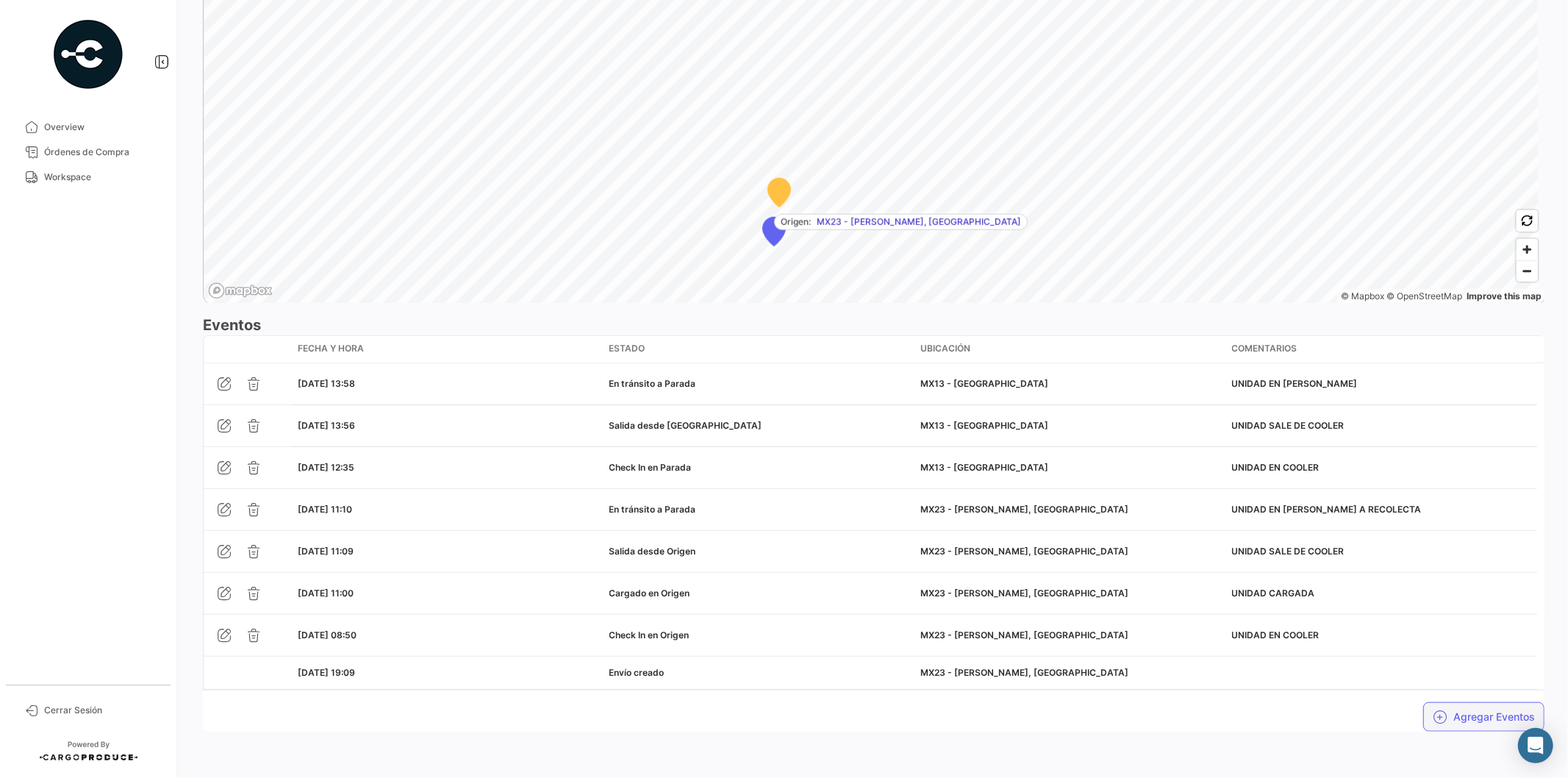
click at [1470, 724] on button "Agregar Eventos" at bounding box center [1483, 717] width 121 height 29
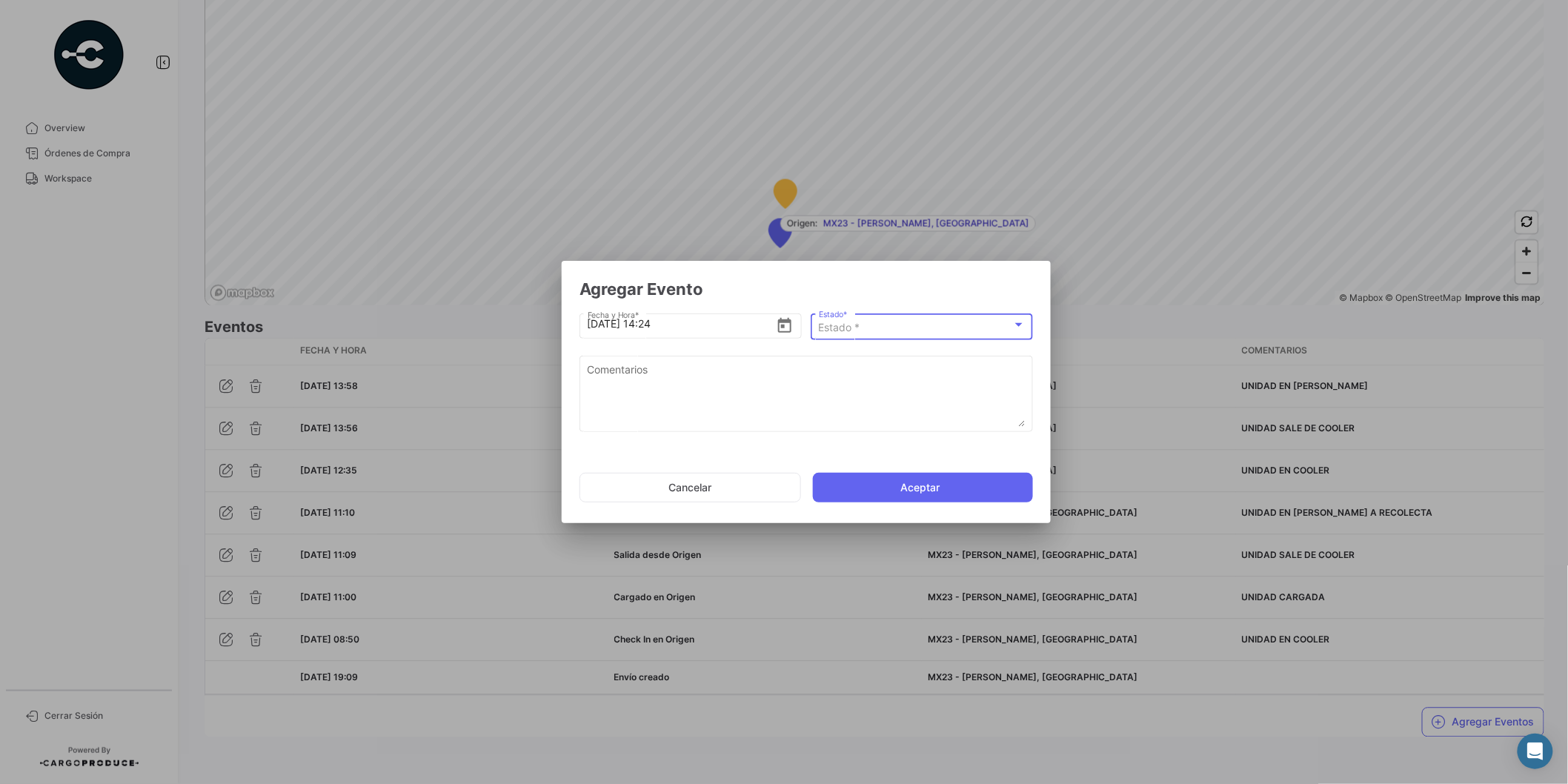
click at [862, 330] on div "Estado *" at bounding box center [915, 328] width 193 height 13
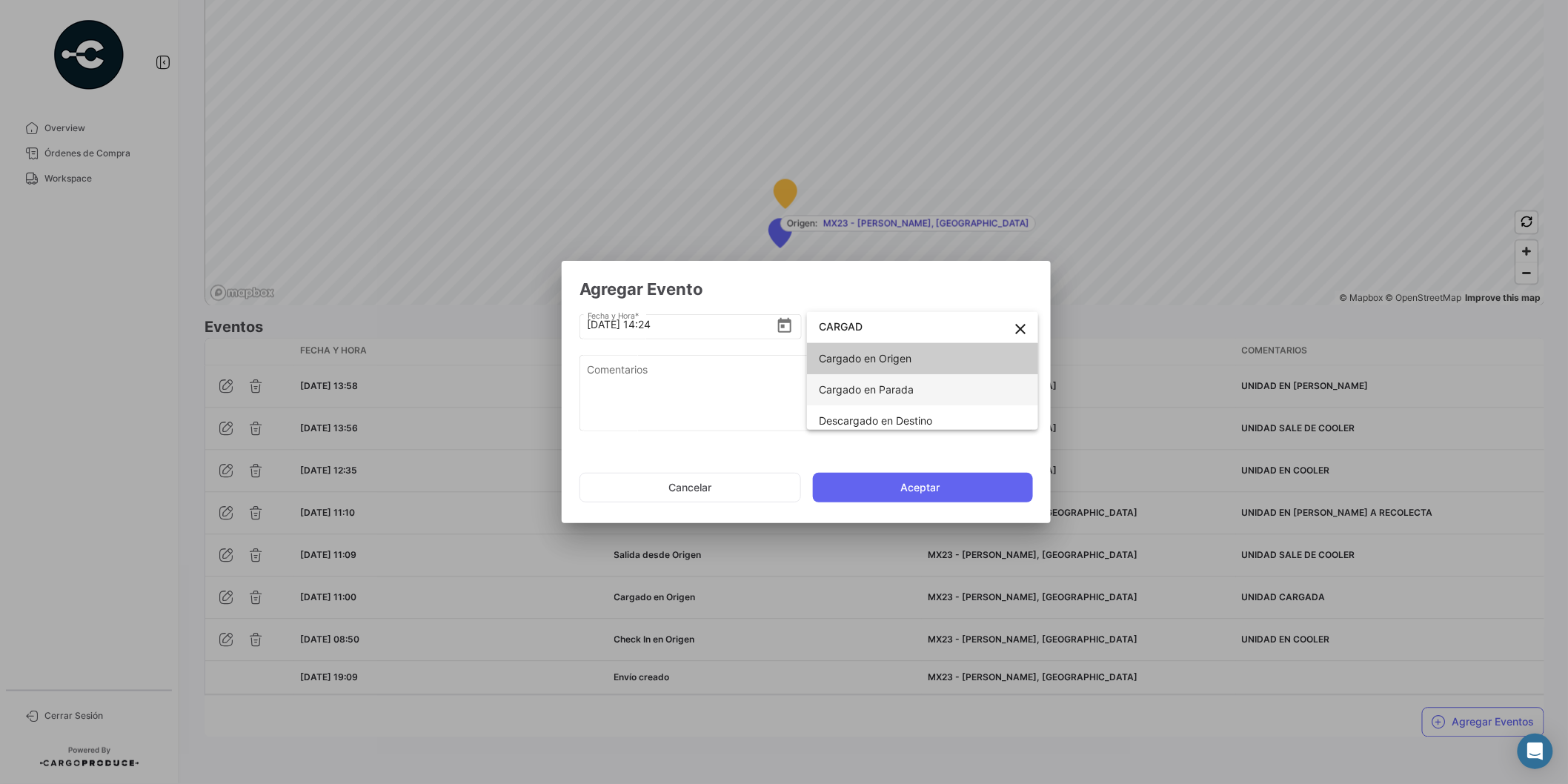
type input "CARGAD"
click at [859, 395] on span "Cargado en Parada" at bounding box center [867, 390] width 95 height 13
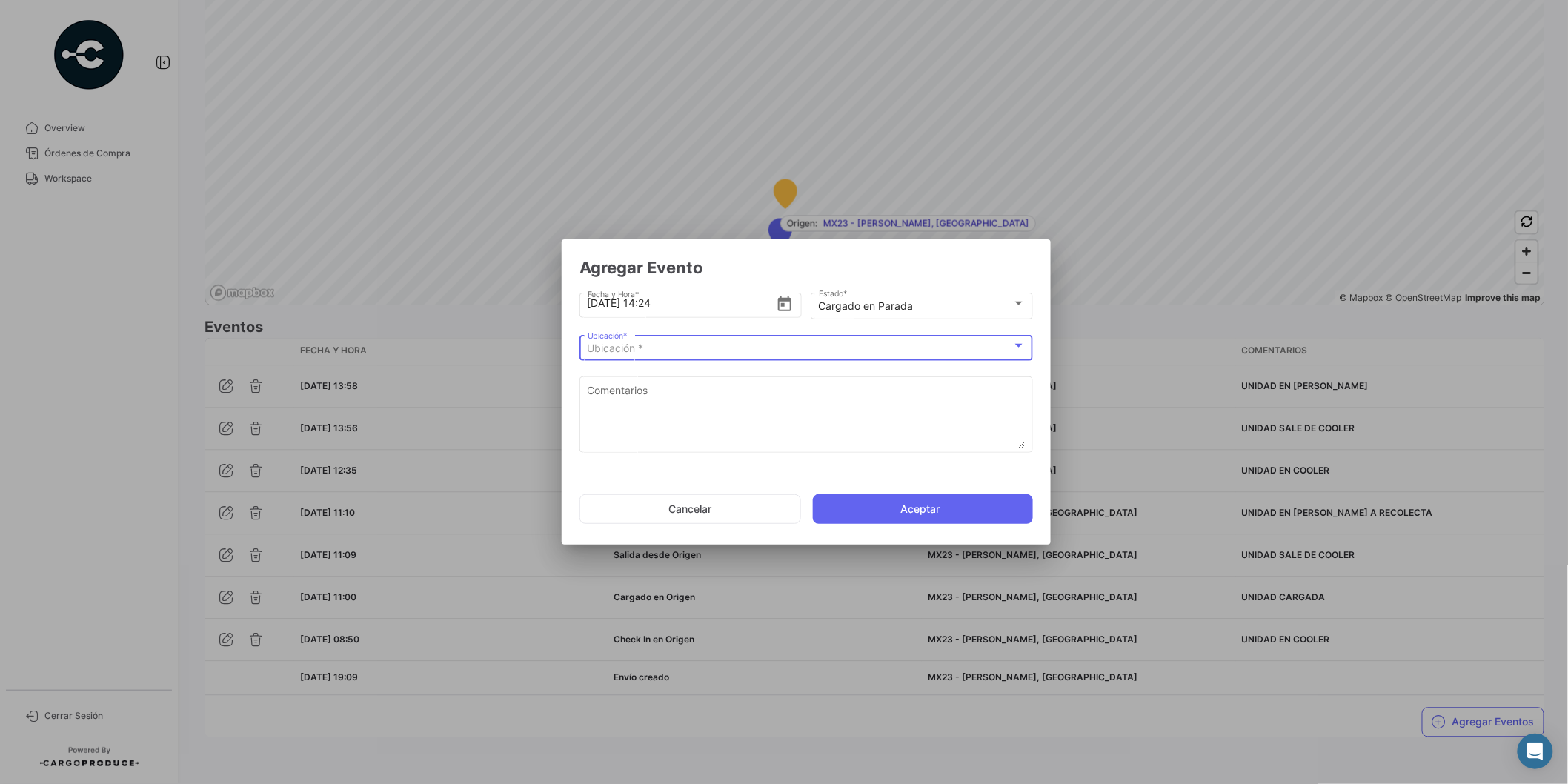
click at [727, 354] on div "Ubicación *" at bounding box center [799, 348] width 425 height 13
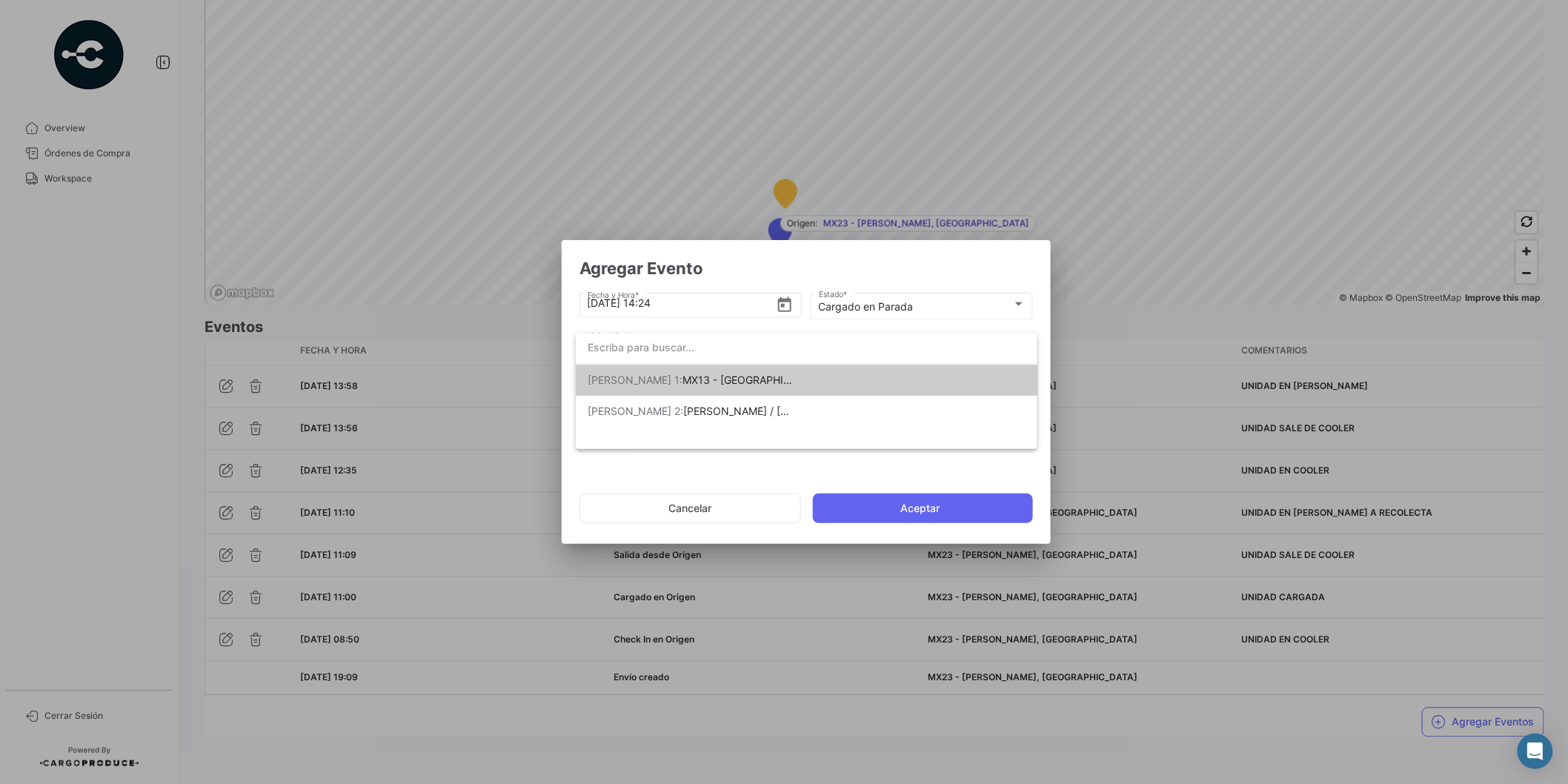
click at [774, 383] on span "[PERSON_NAME] 1: MX13 - [GEOGRAPHIC_DATA]" at bounding box center [691, 380] width 207 height 31
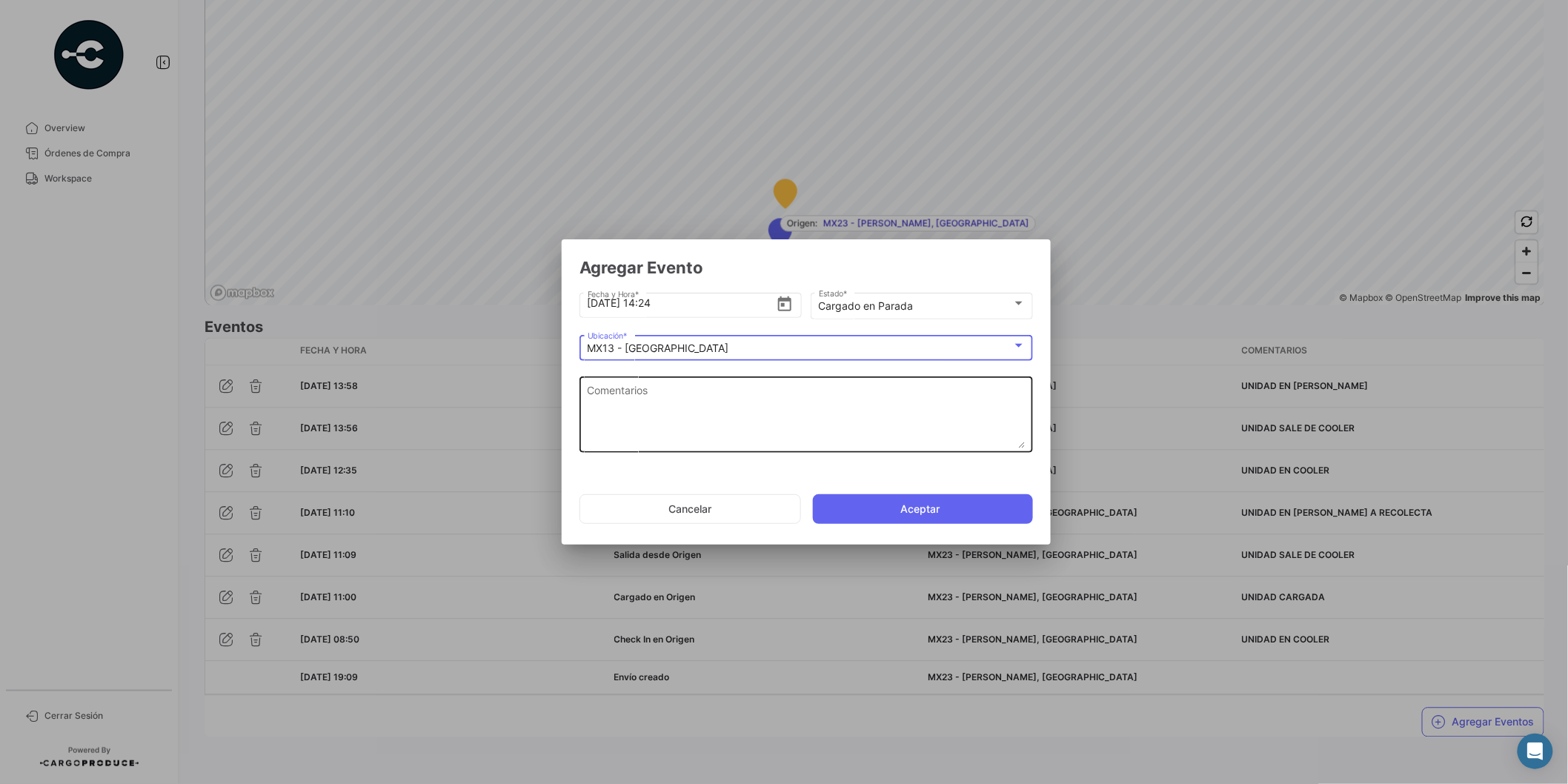
click at [744, 418] on textarea "Comentarios" at bounding box center [806, 416] width 438 height 66
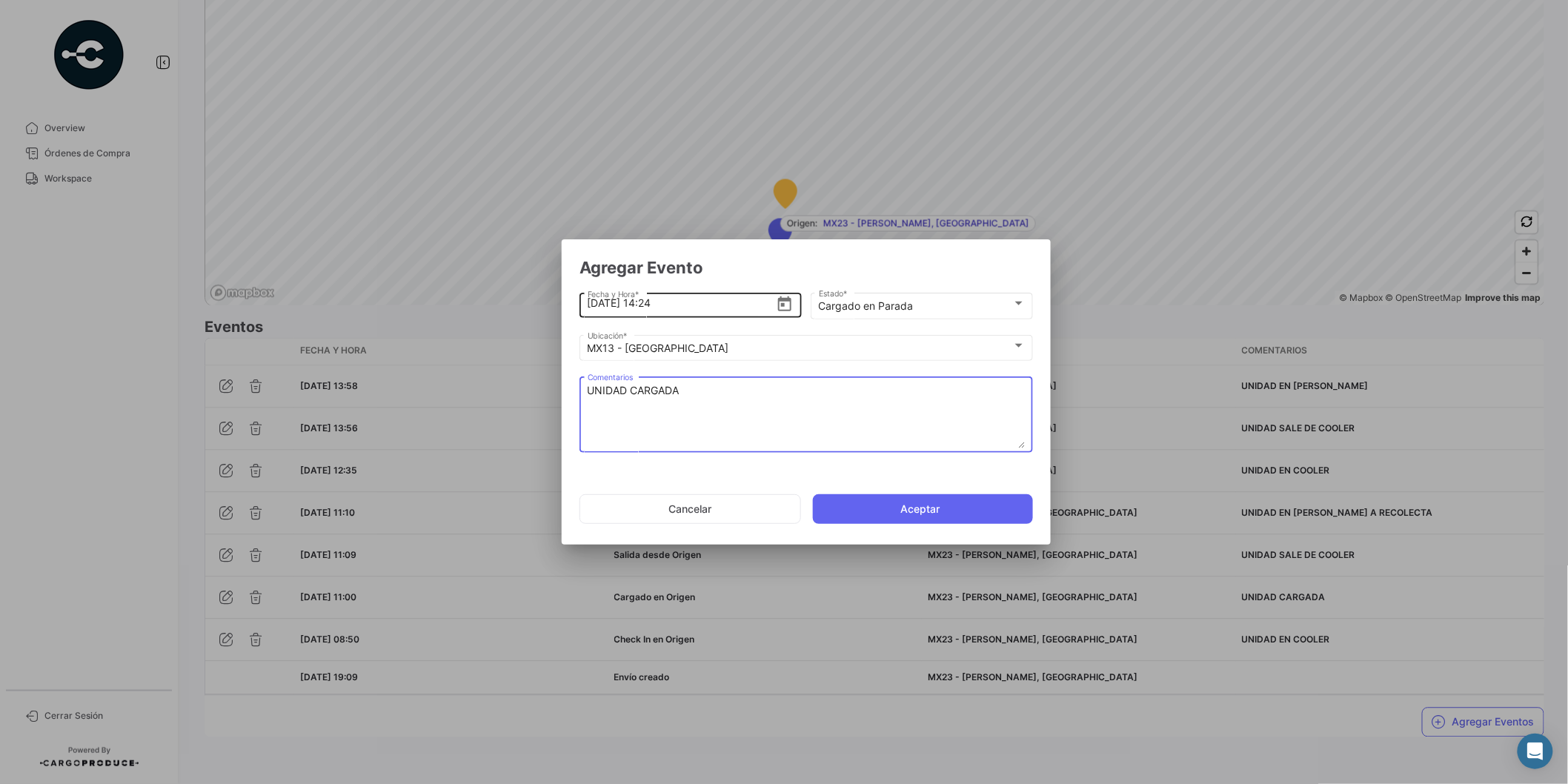
type textarea "UNIDAD CARGADA"
click at [655, 299] on input "[DATE] 14:24" at bounding box center [682, 304] width 189 height 52
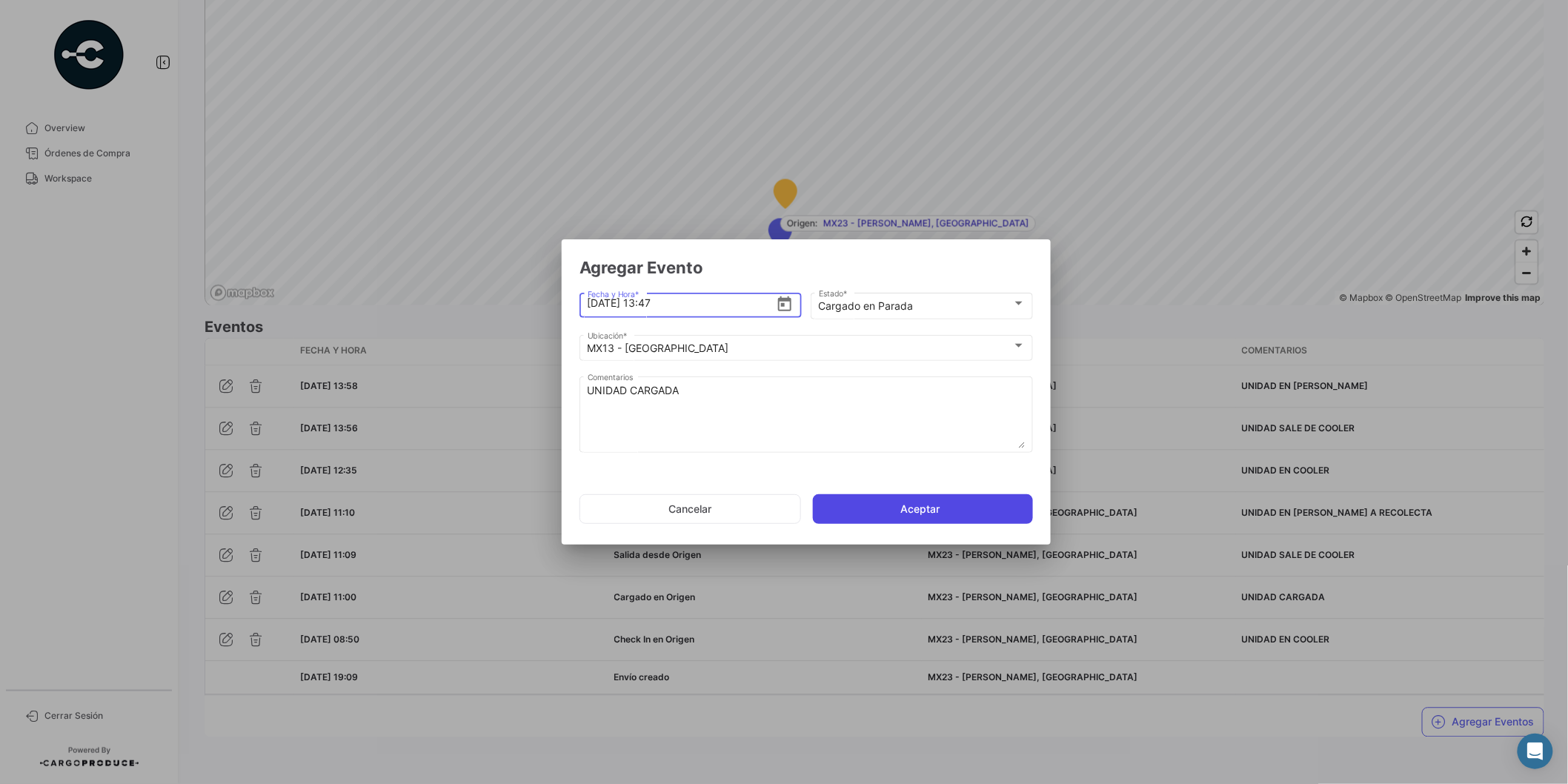
type input "[DATE] 13:47"
click at [912, 499] on button "Aceptar" at bounding box center [922, 508] width 220 height 30
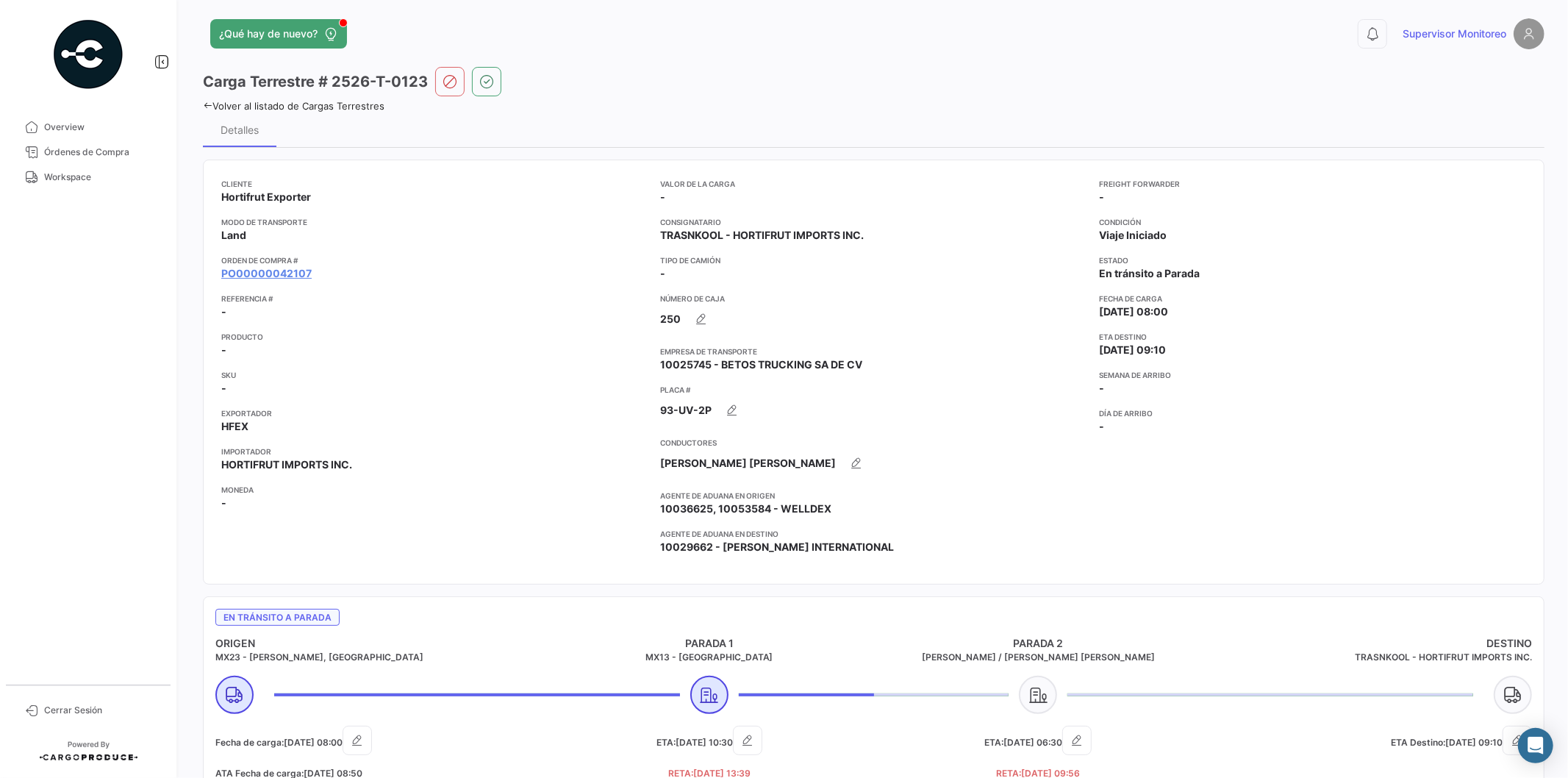
scroll to position [0, 0]
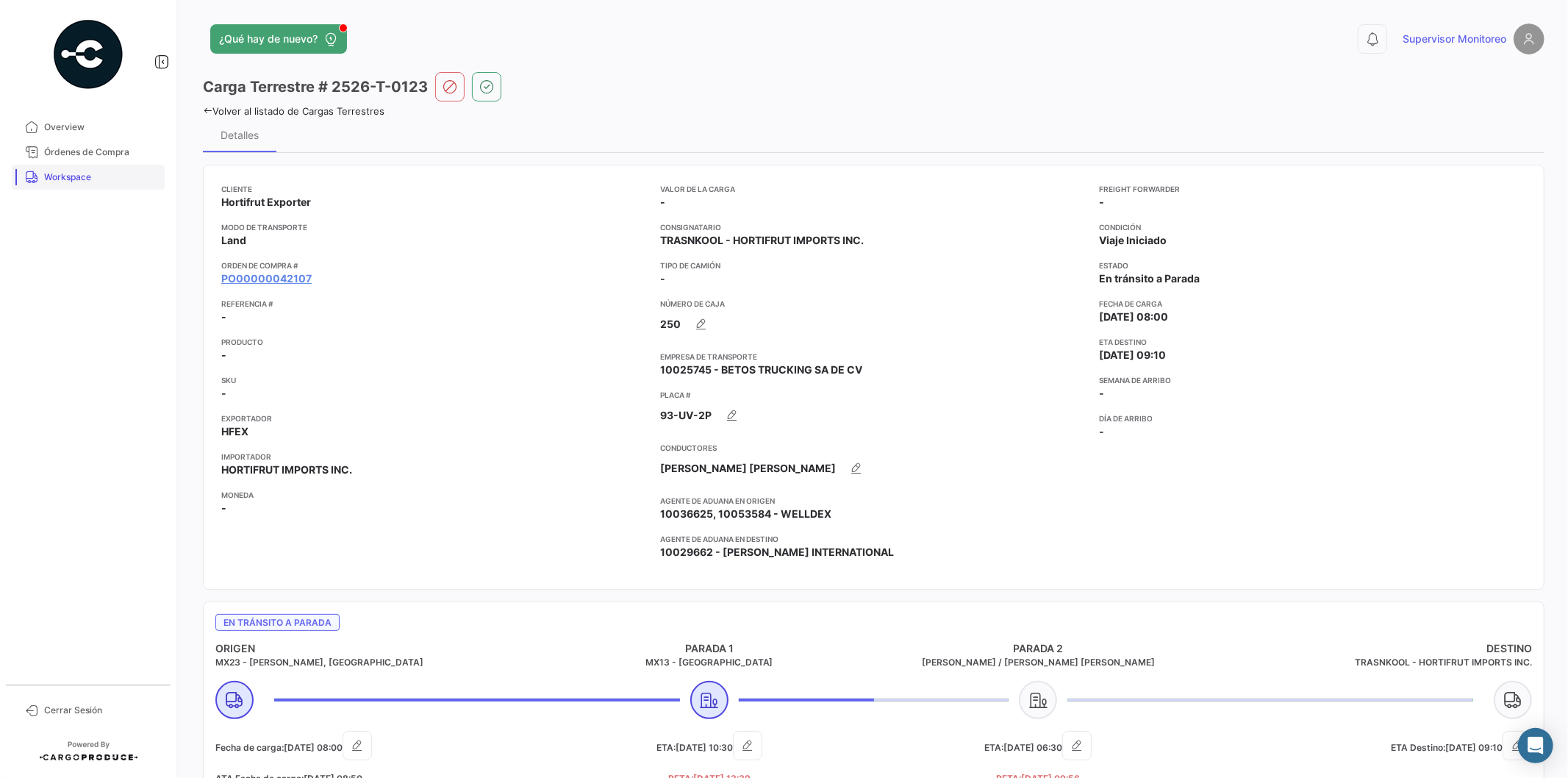
click at [72, 184] on link "Workspace" at bounding box center [88, 177] width 153 height 25
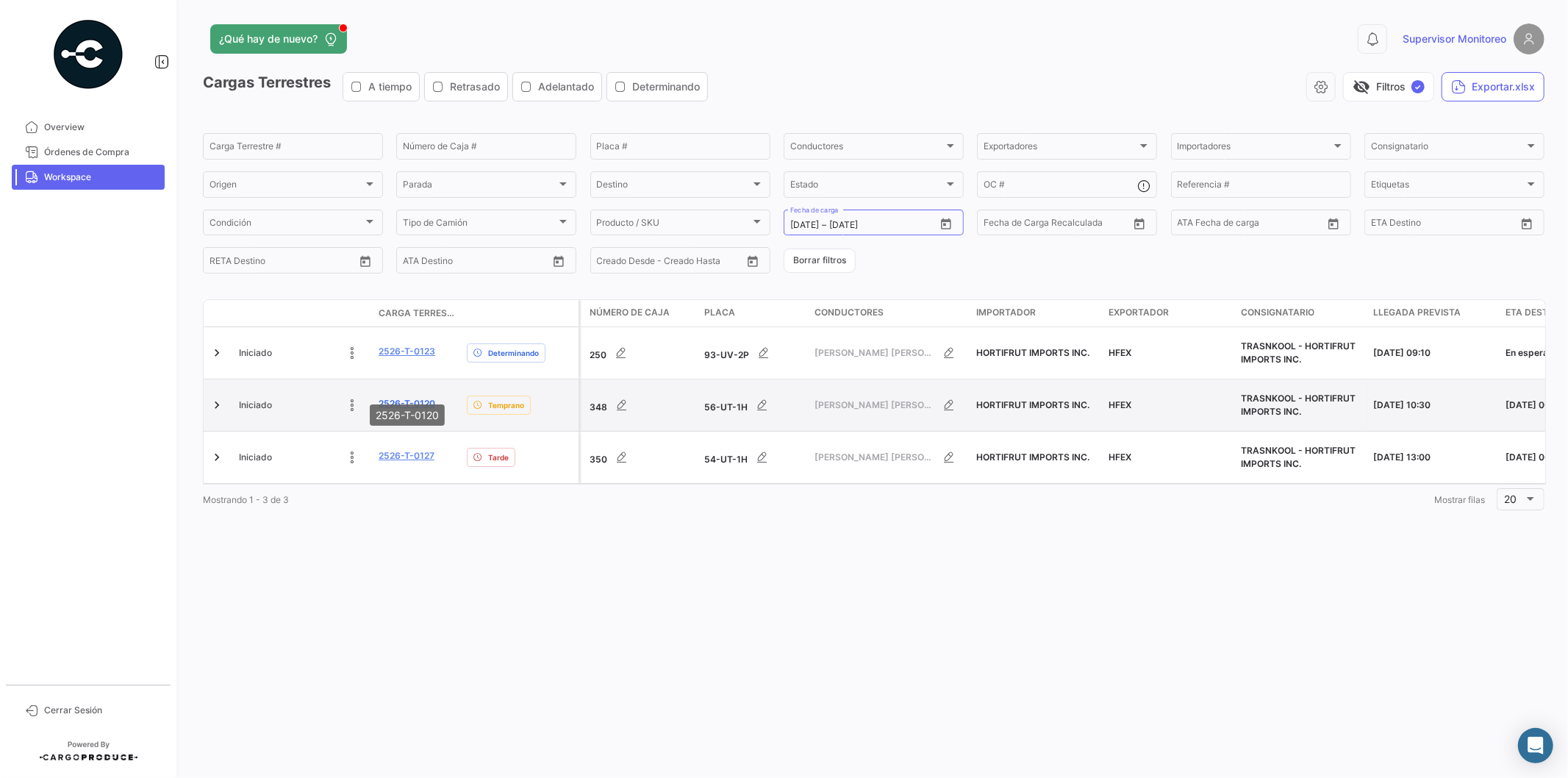
click at [409, 397] on link "2526-T-0120" at bounding box center [407, 404] width 57 height 13
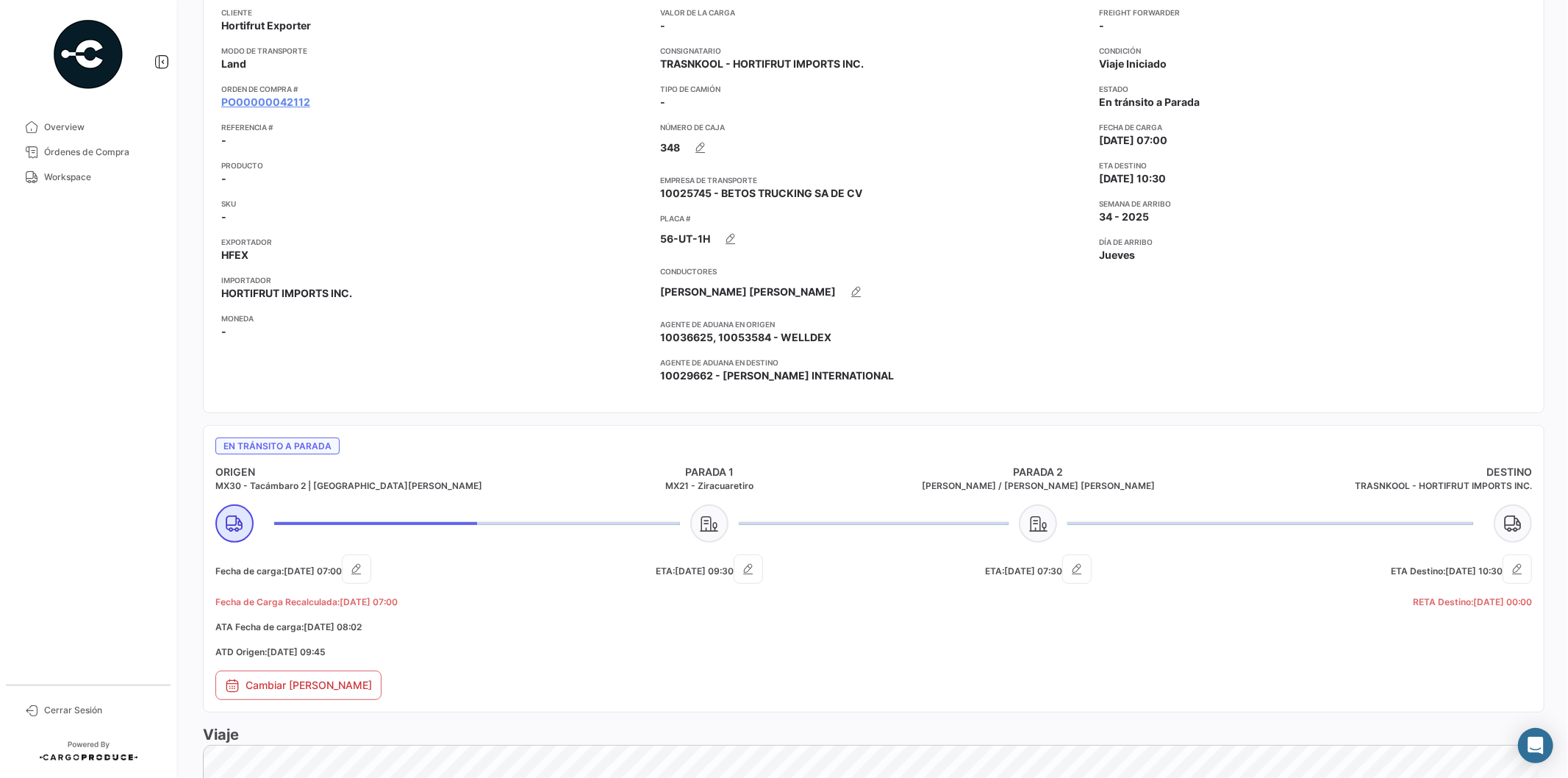
scroll to position [78, 0]
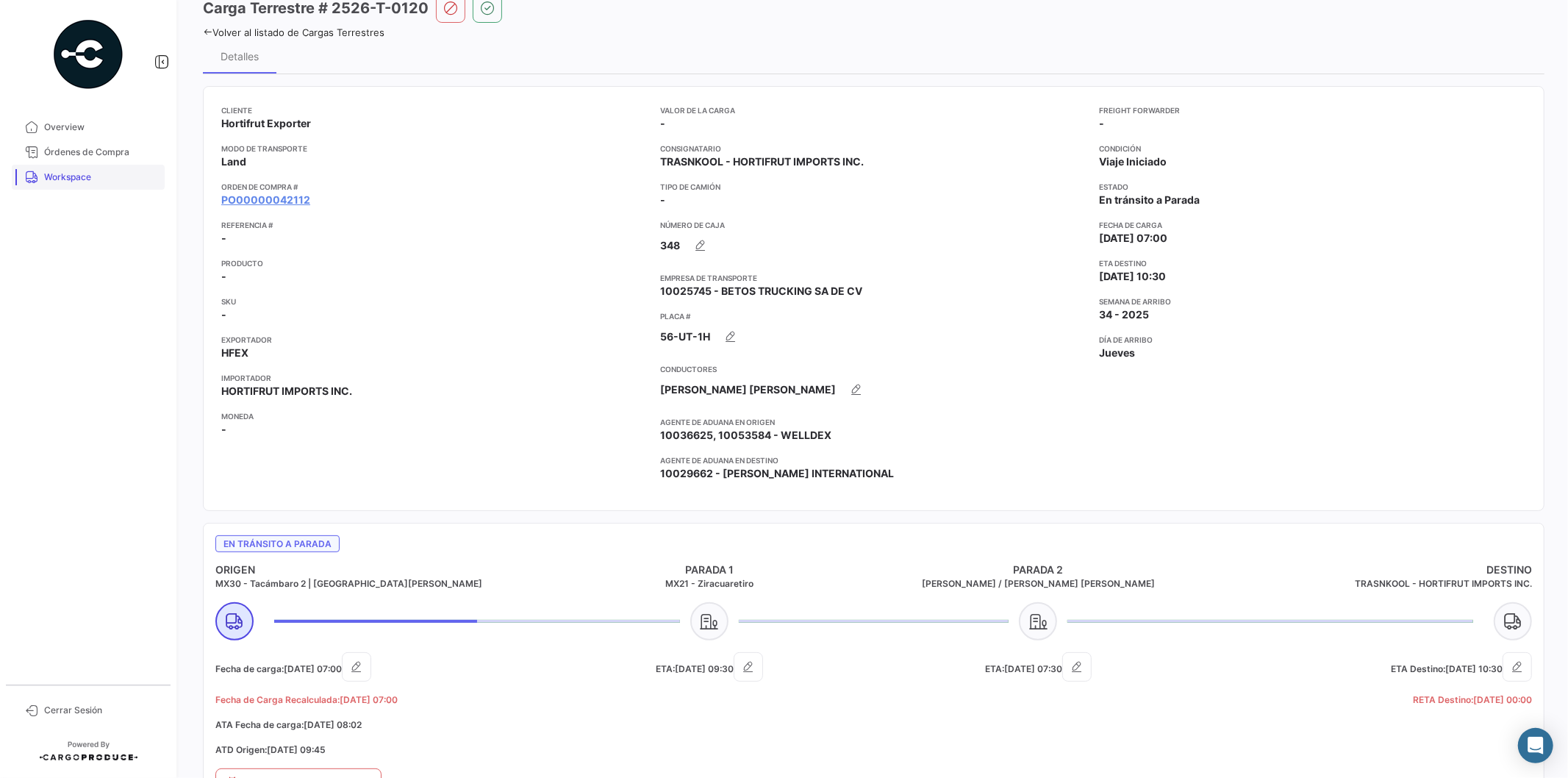
click at [94, 187] on link "Workspace" at bounding box center [88, 177] width 153 height 25
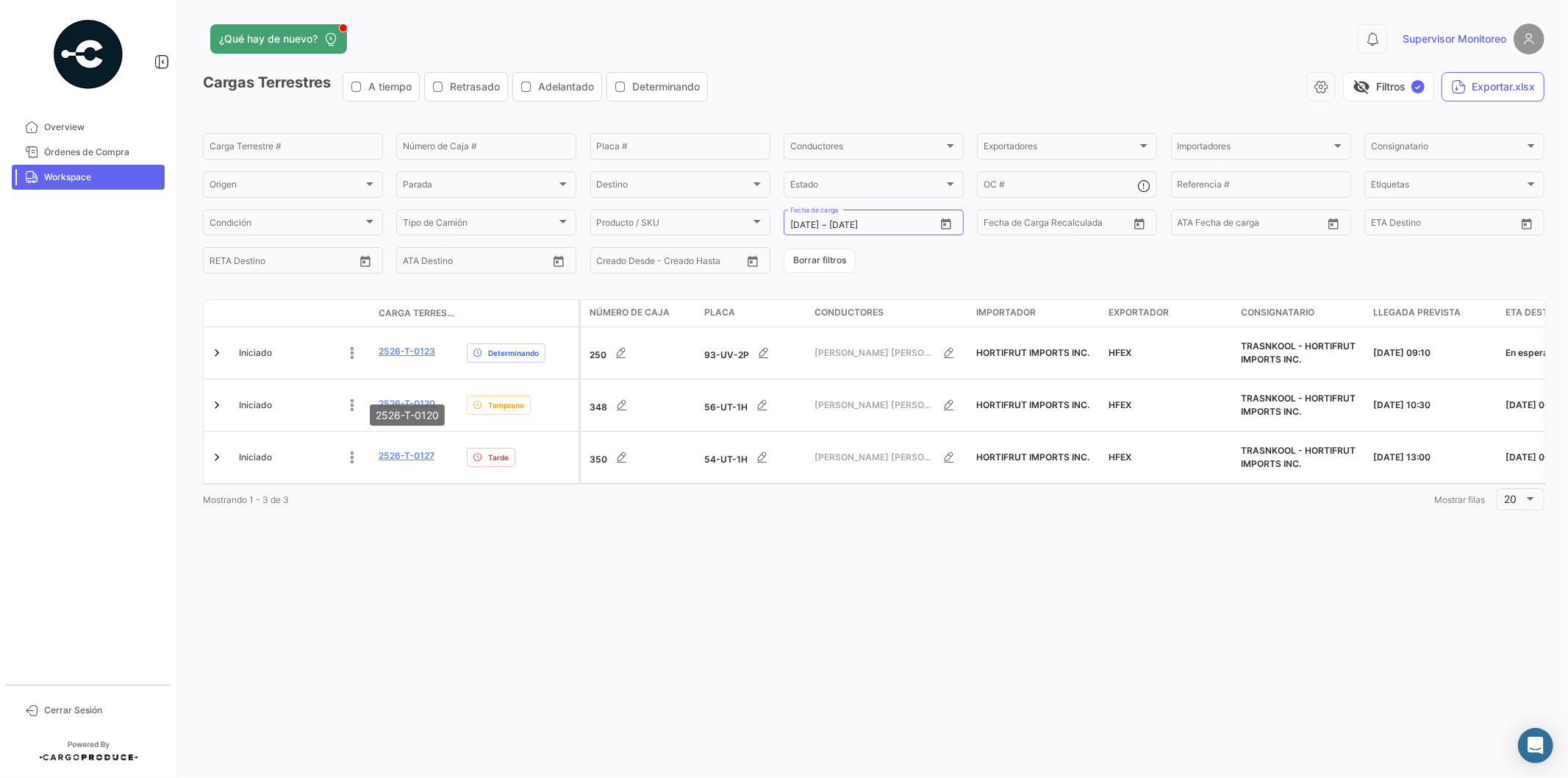
click at [410, 394] on mat-tooltip-component "2526-T-0120" at bounding box center [406, 414] width 95 height 42
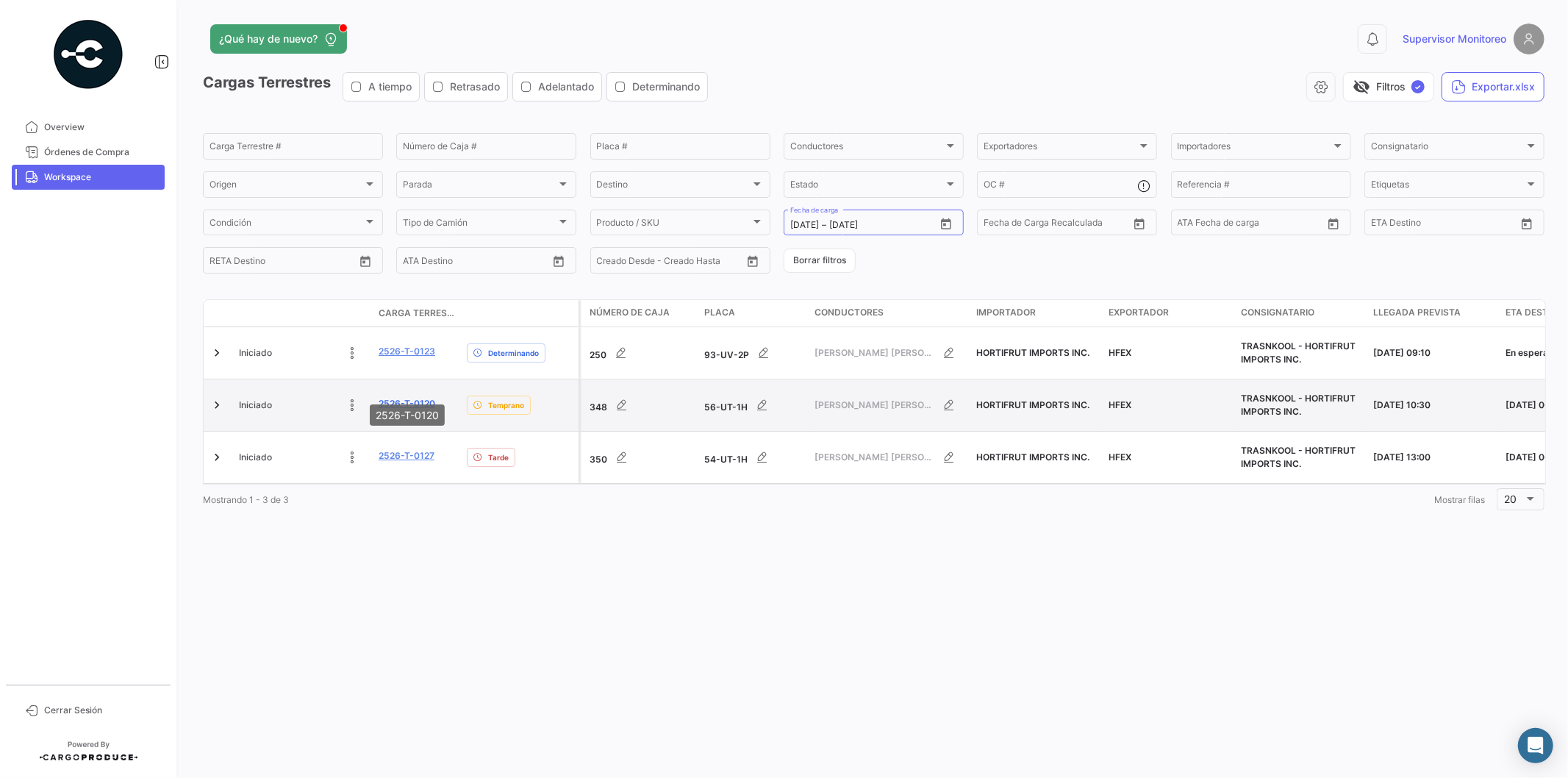
click at [413, 397] on link "2526-T-0120" at bounding box center [407, 404] width 57 height 13
